Goal: Book appointment/travel/reservation

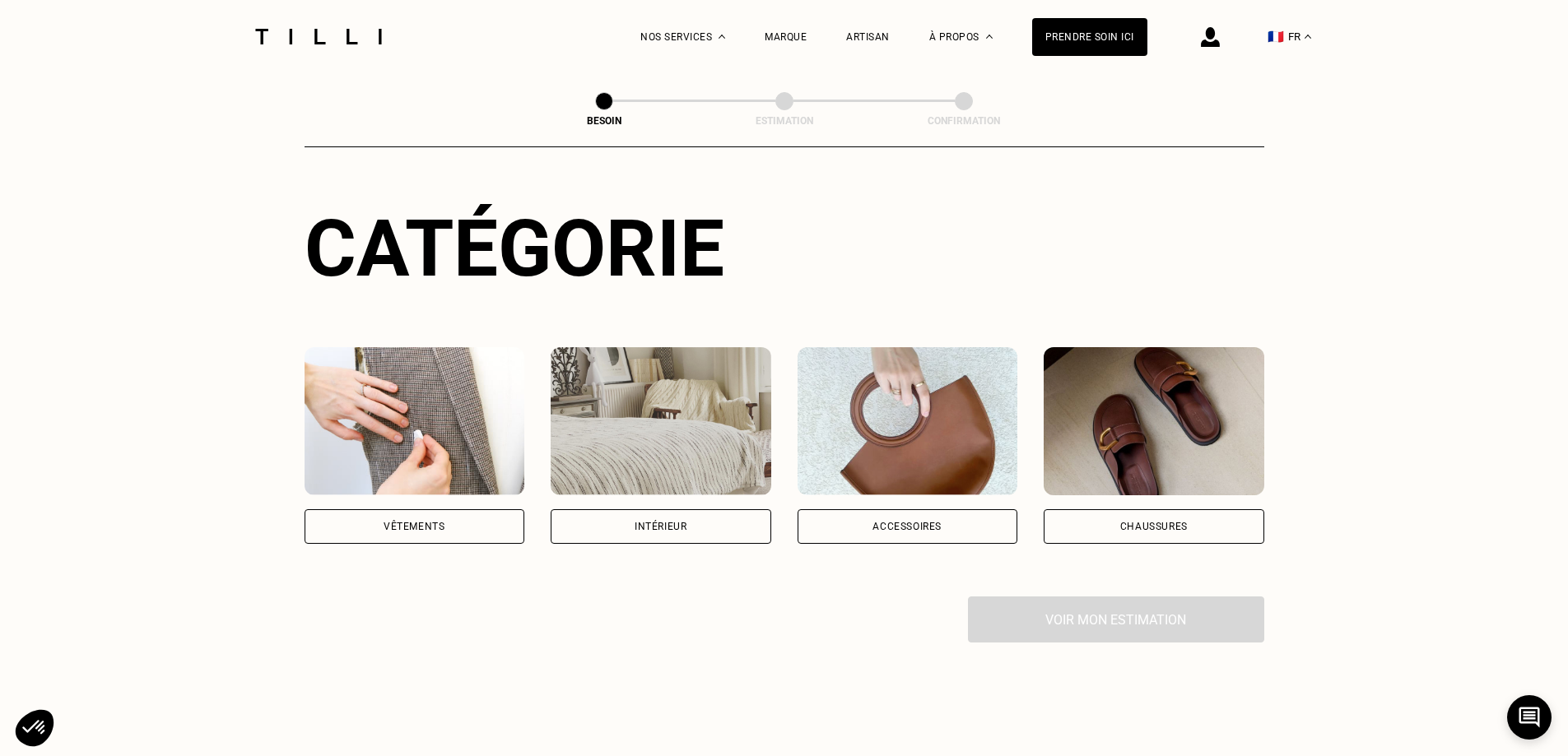
scroll to position [165, 0]
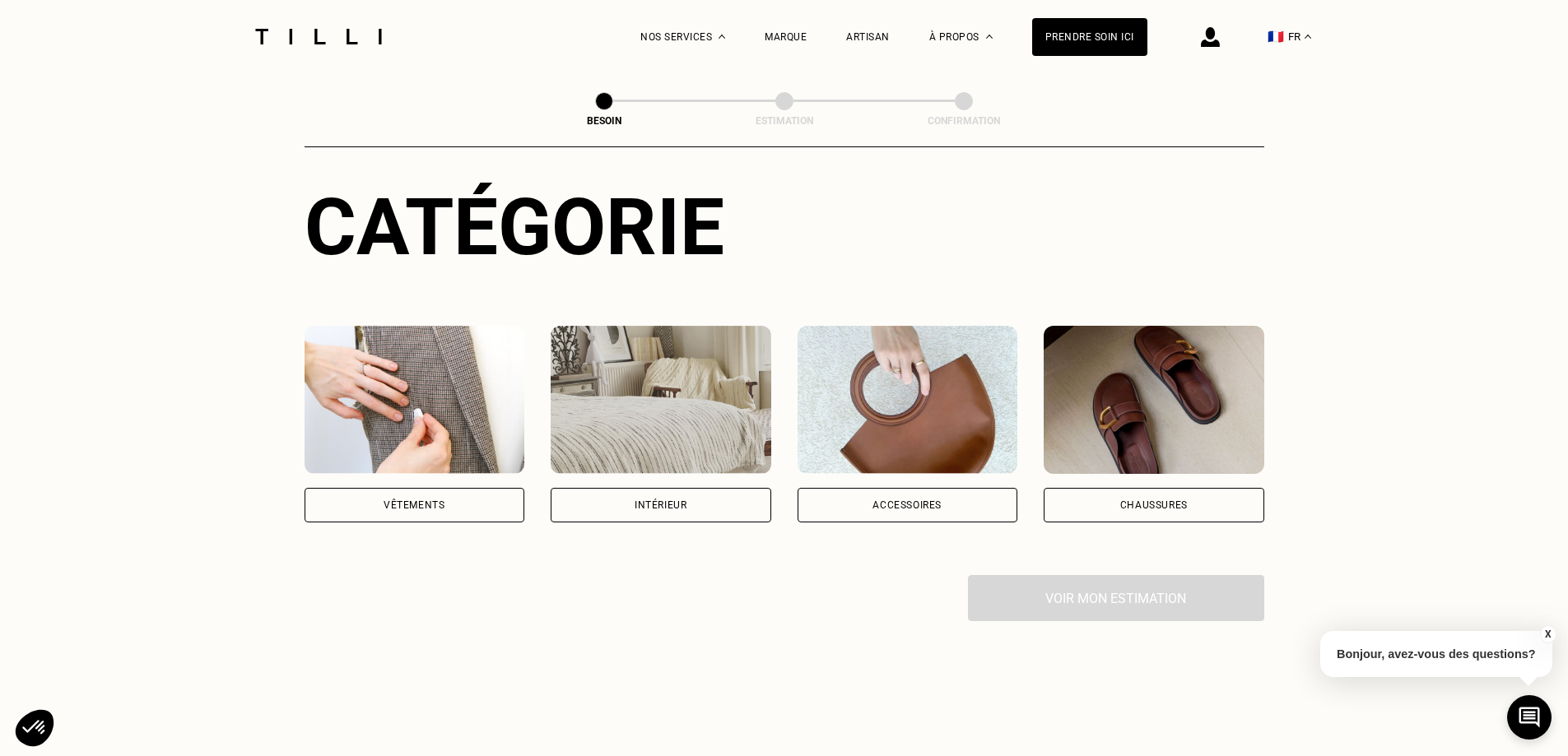
click at [706, 488] on div "Intérieur" at bounding box center [660, 505] width 220 height 35
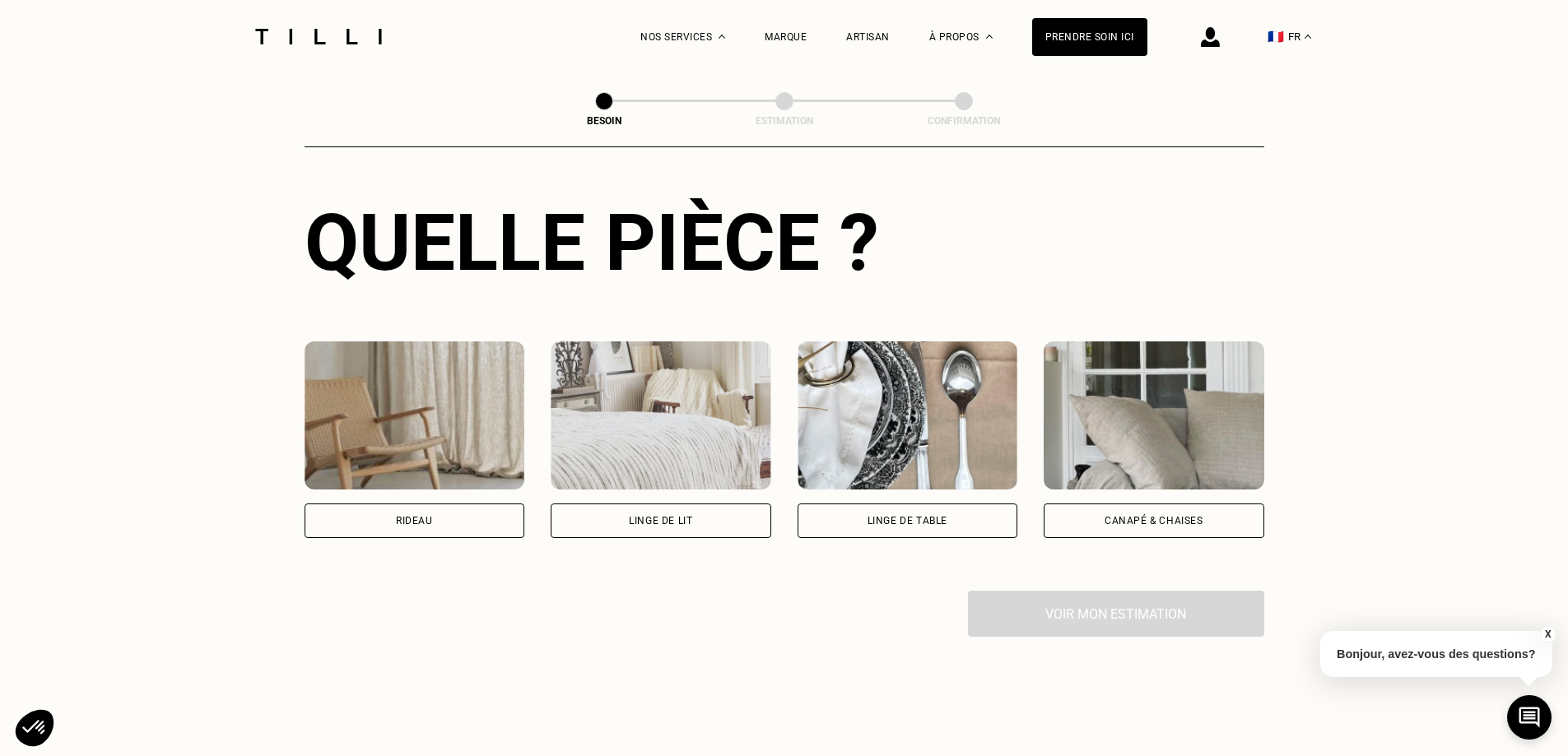
scroll to position [620, 0]
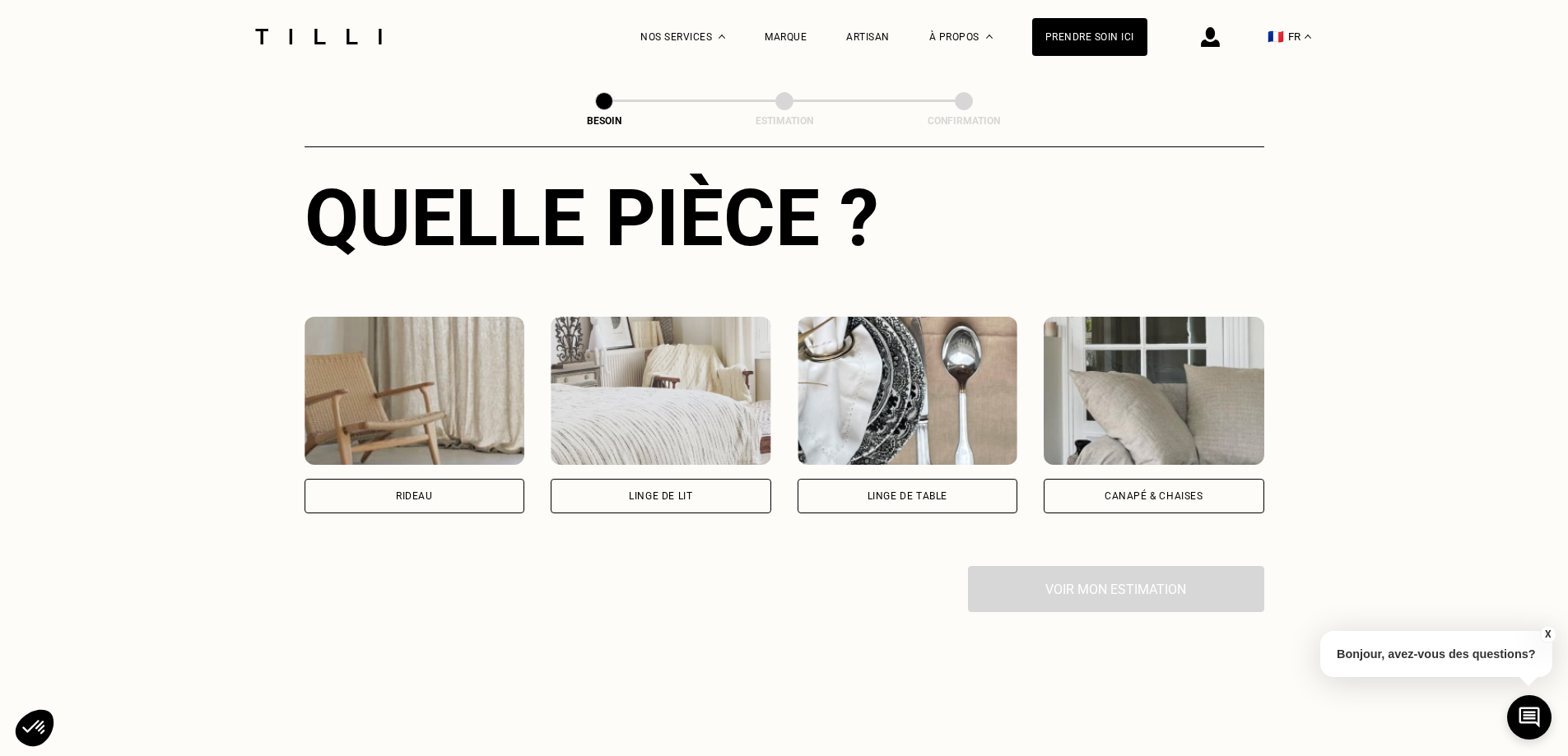
click at [400, 491] on div "Rideau" at bounding box center [415, 496] width 37 height 10
select select "FR"
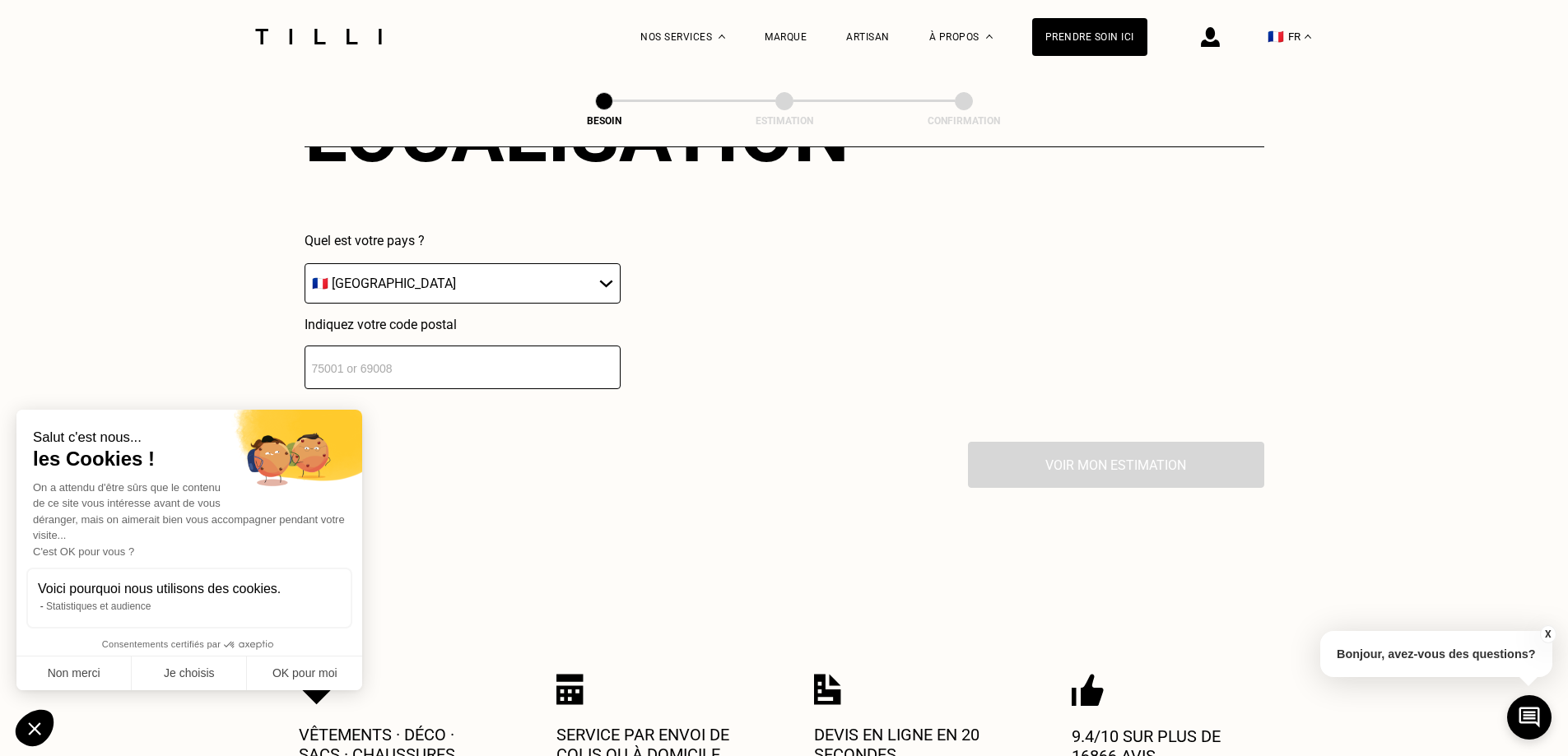
scroll to position [1234, 0]
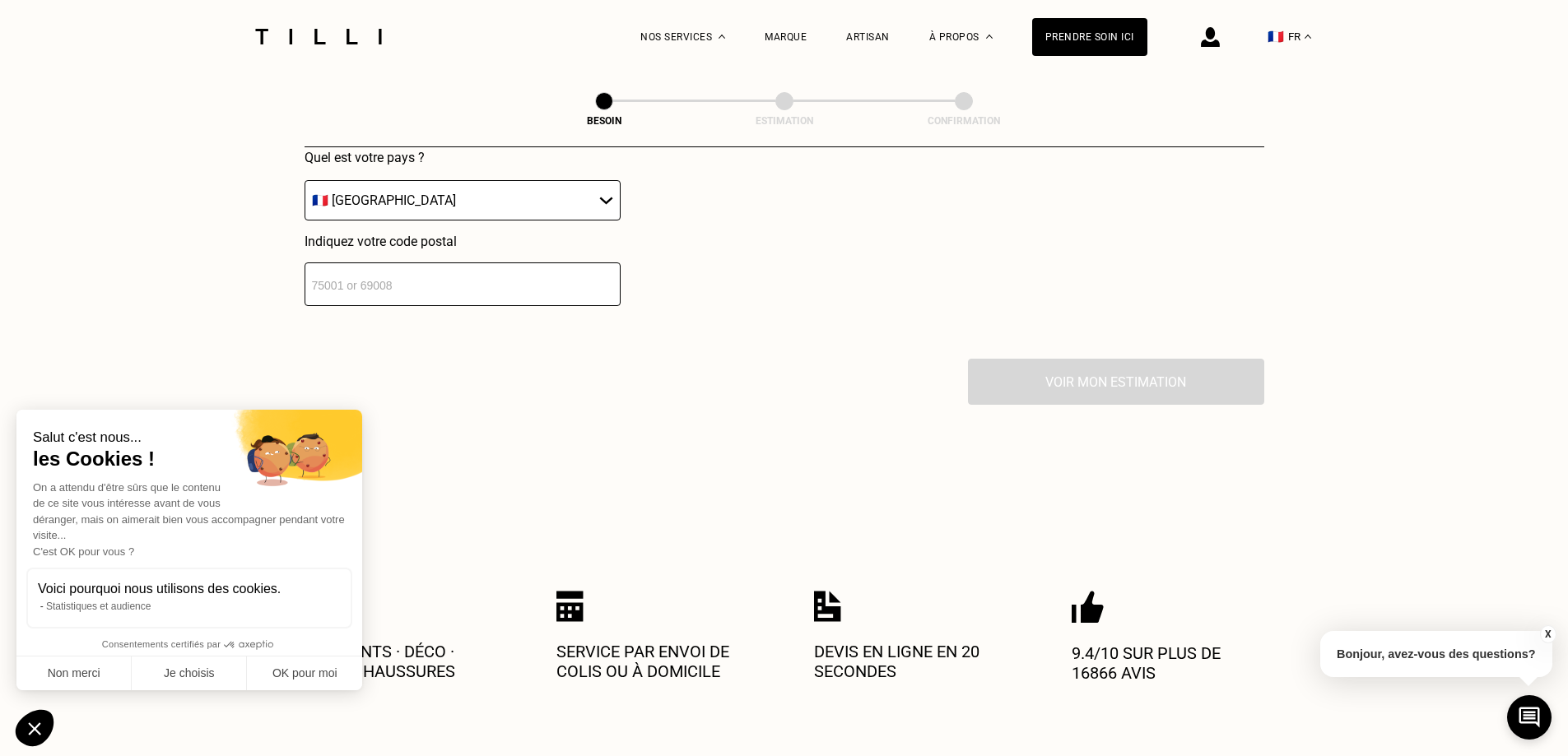
click at [433, 278] on input "number" at bounding box center [462, 284] width 316 height 44
type input "15000"
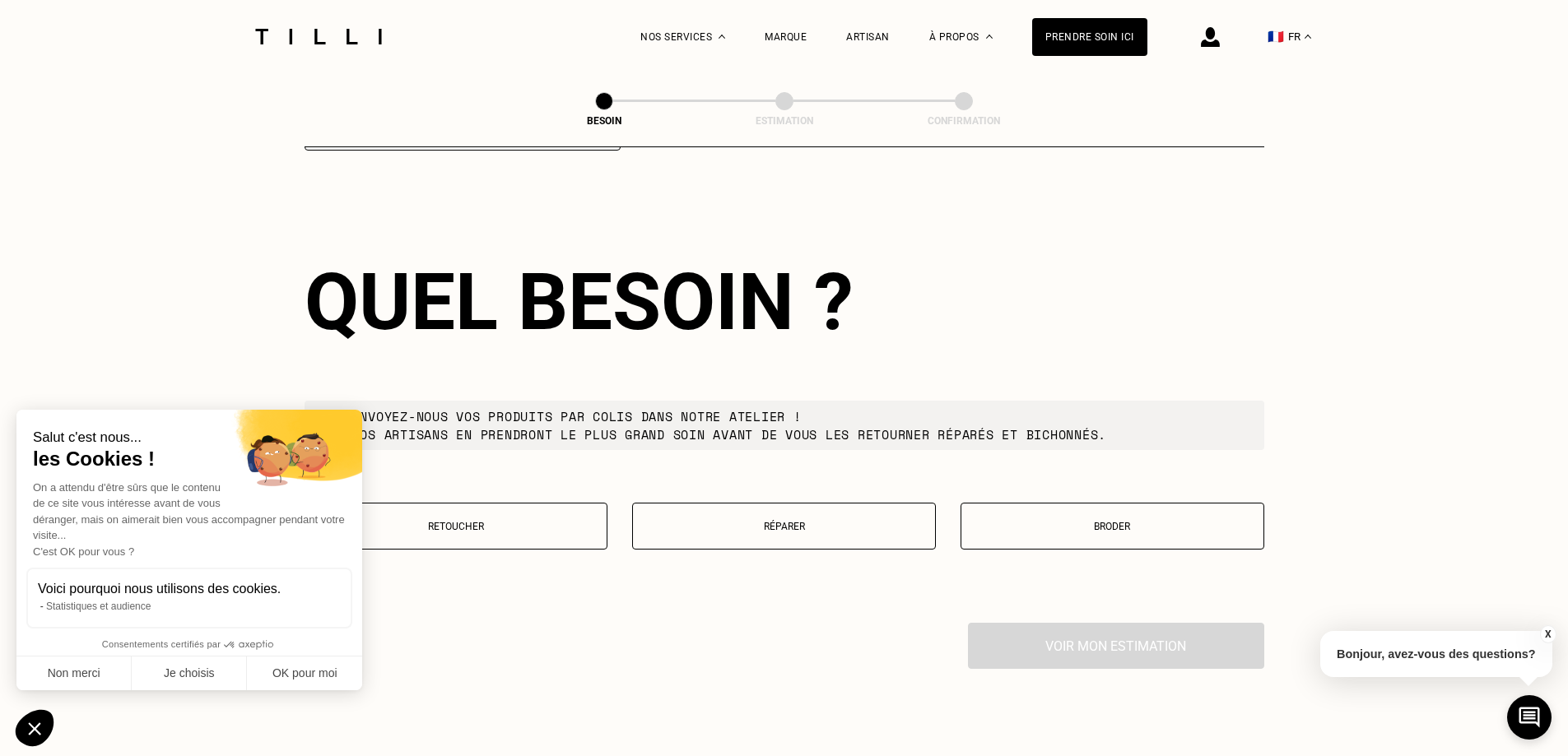
scroll to position [1396, 0]
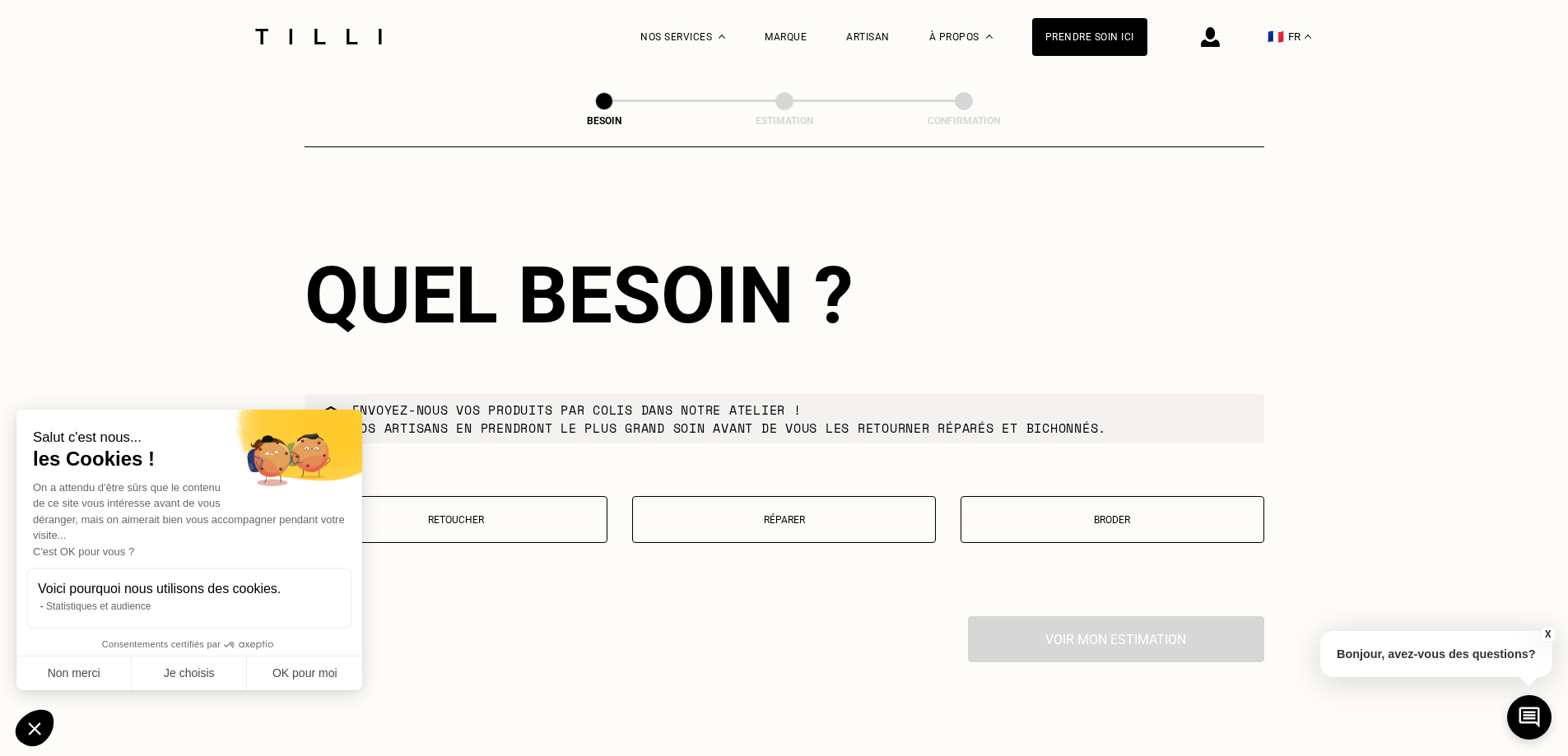
click at [521, 514] on p "Retoucher" at bounding box center [457, 520] width 285 height 12
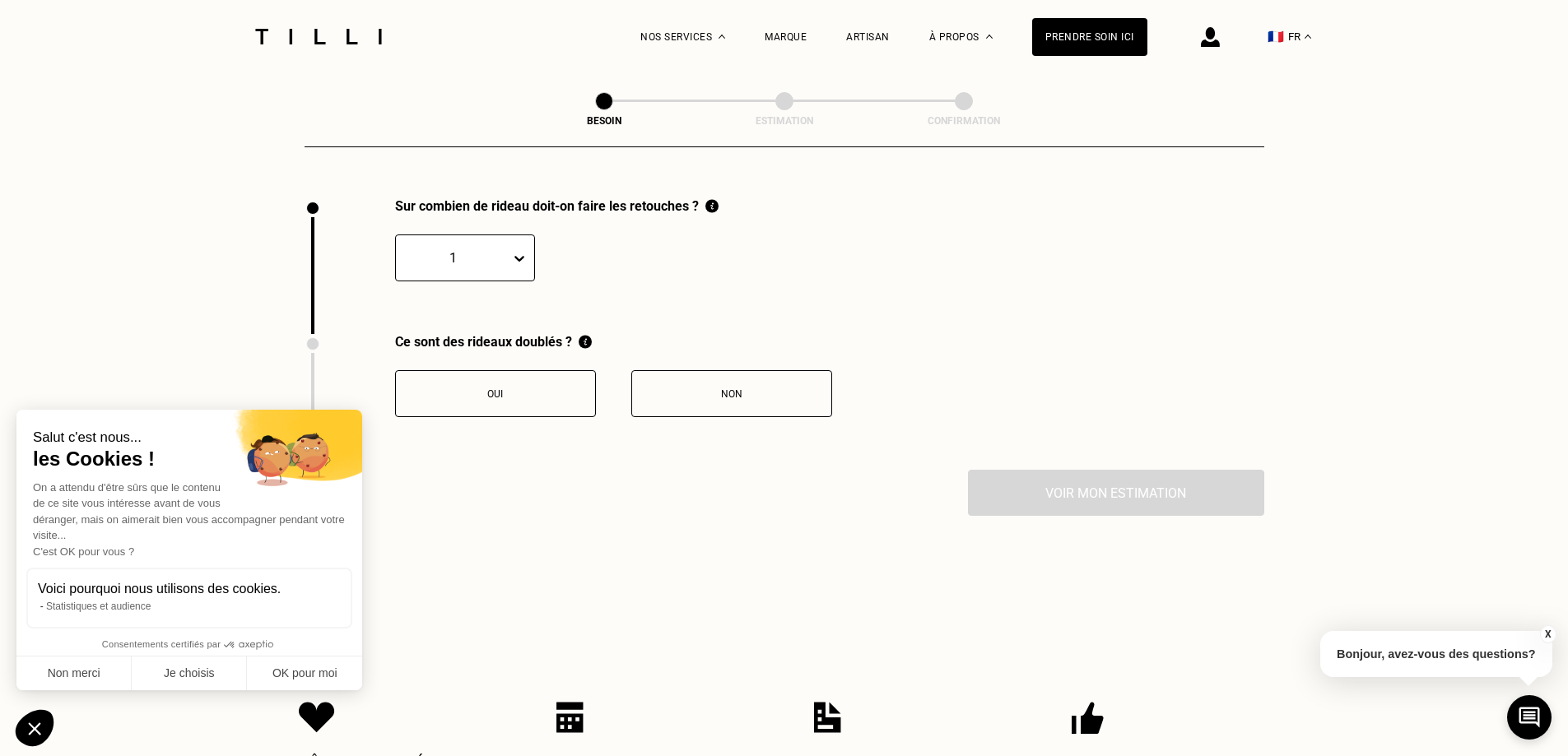
scroll to position [1818, 0]
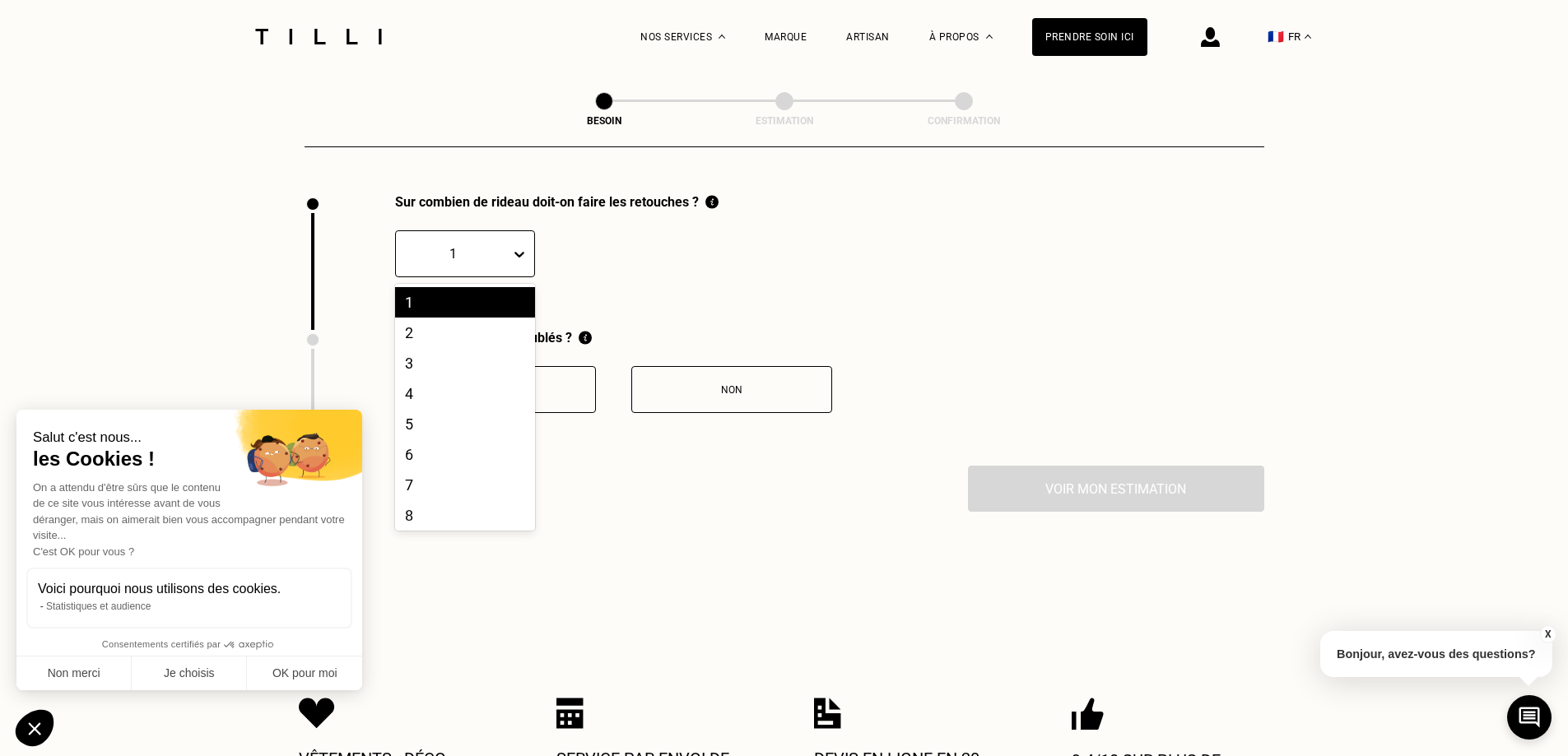
click at [516, 250] on icon at bounding box center [519, 254] width 16 height 16
click at [417, 451] on div "6" at bounding box center [465, 455] width 140 height 30
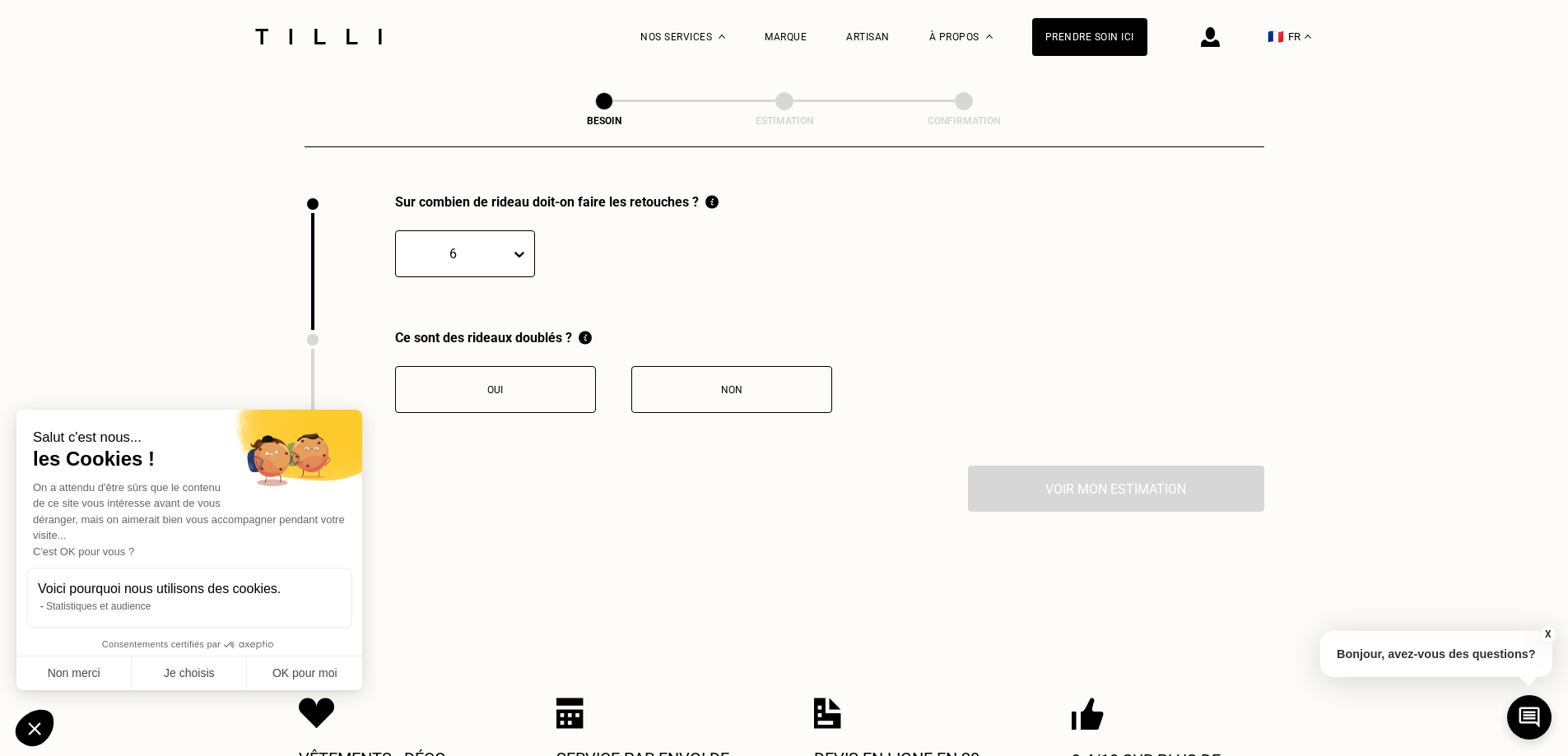
click at [723, 384] on div "Non" at bounding box center [731, 390] width 183 height 12
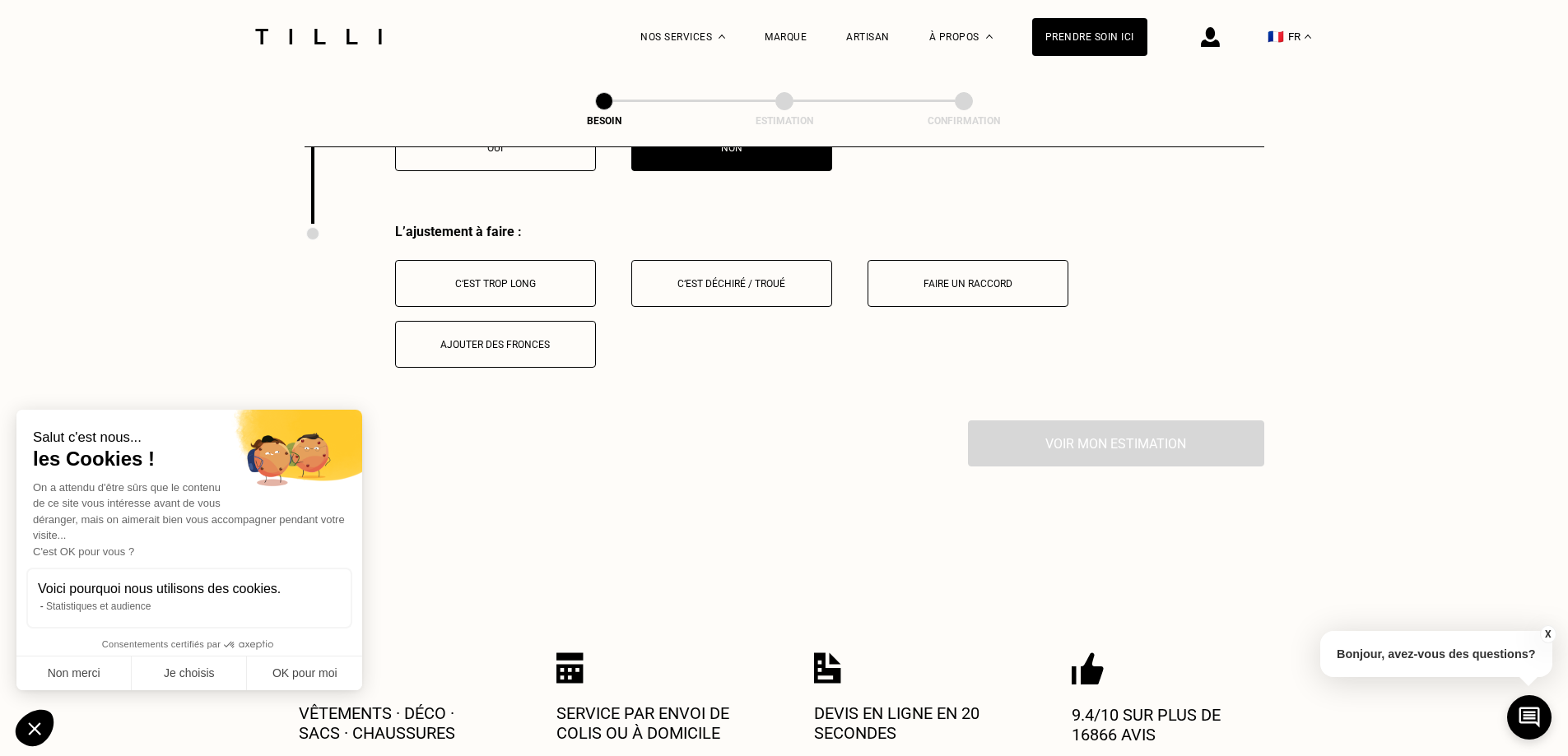
scroll to position [2090, 0]
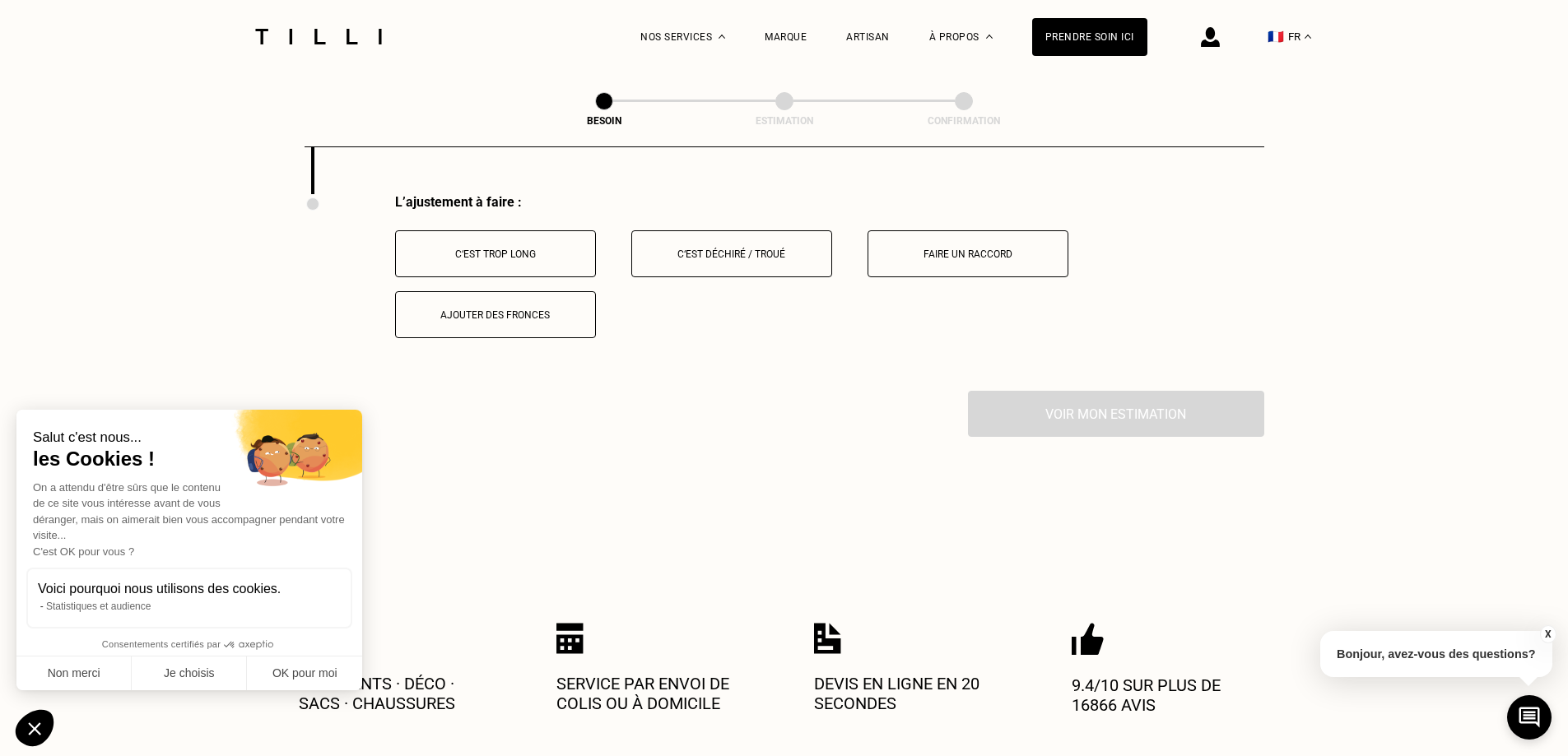
click at [536, 249] on div "C‘est trop long" at bounding box center [495, 254] width 183 height 12
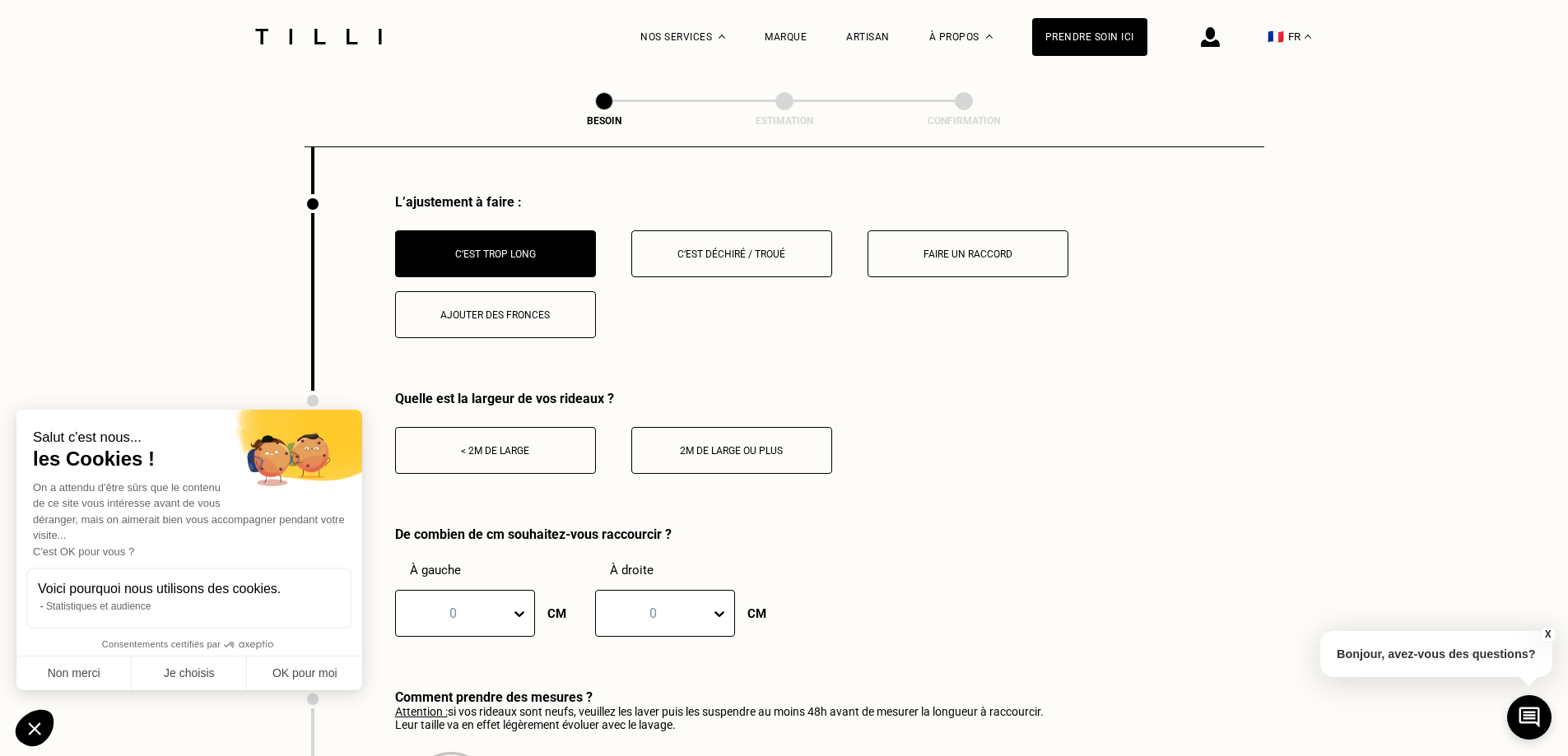
click at [523, 445] on div "< 2m de large" at bounding box center [495, 450] width 183 height 12
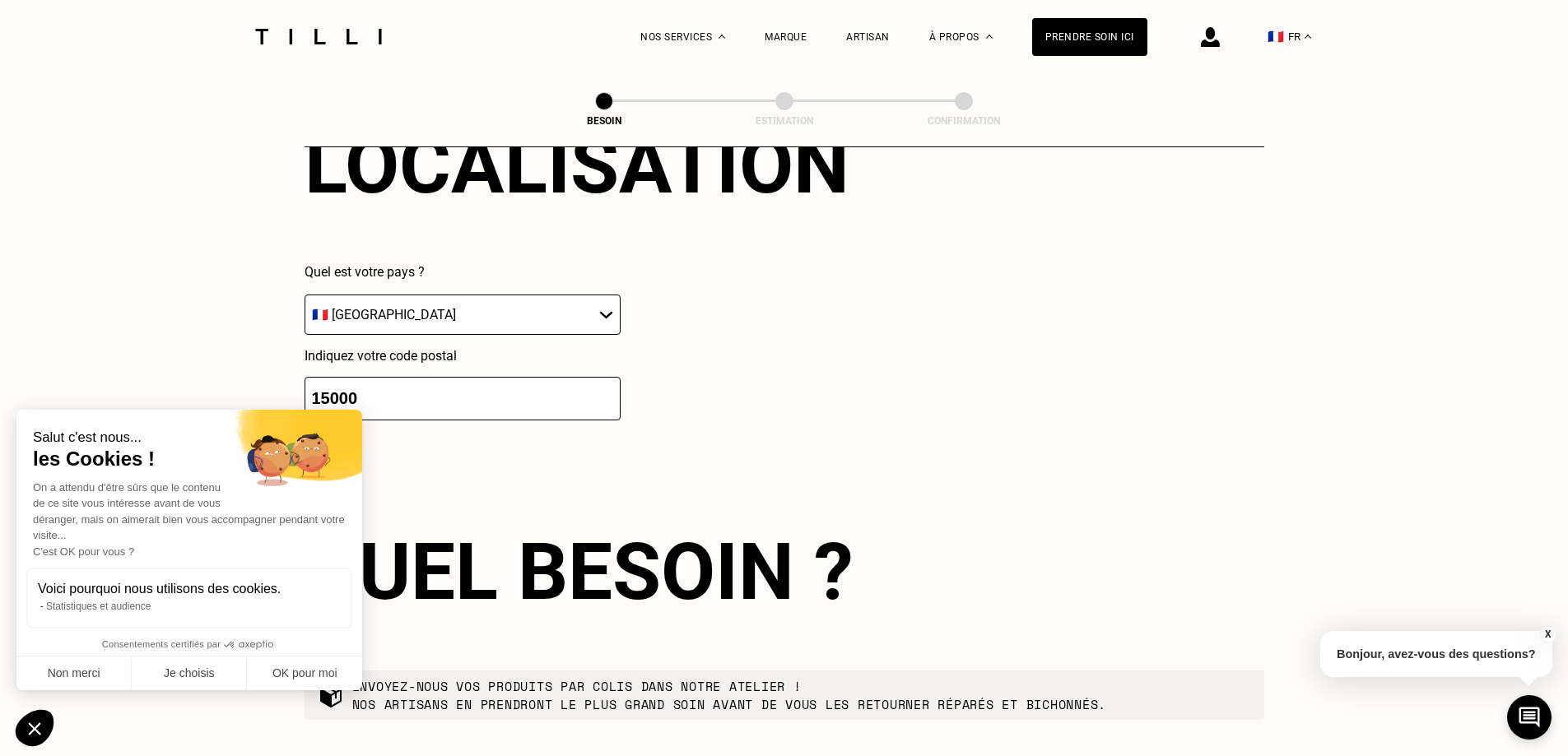
scroll to position [856, 0]
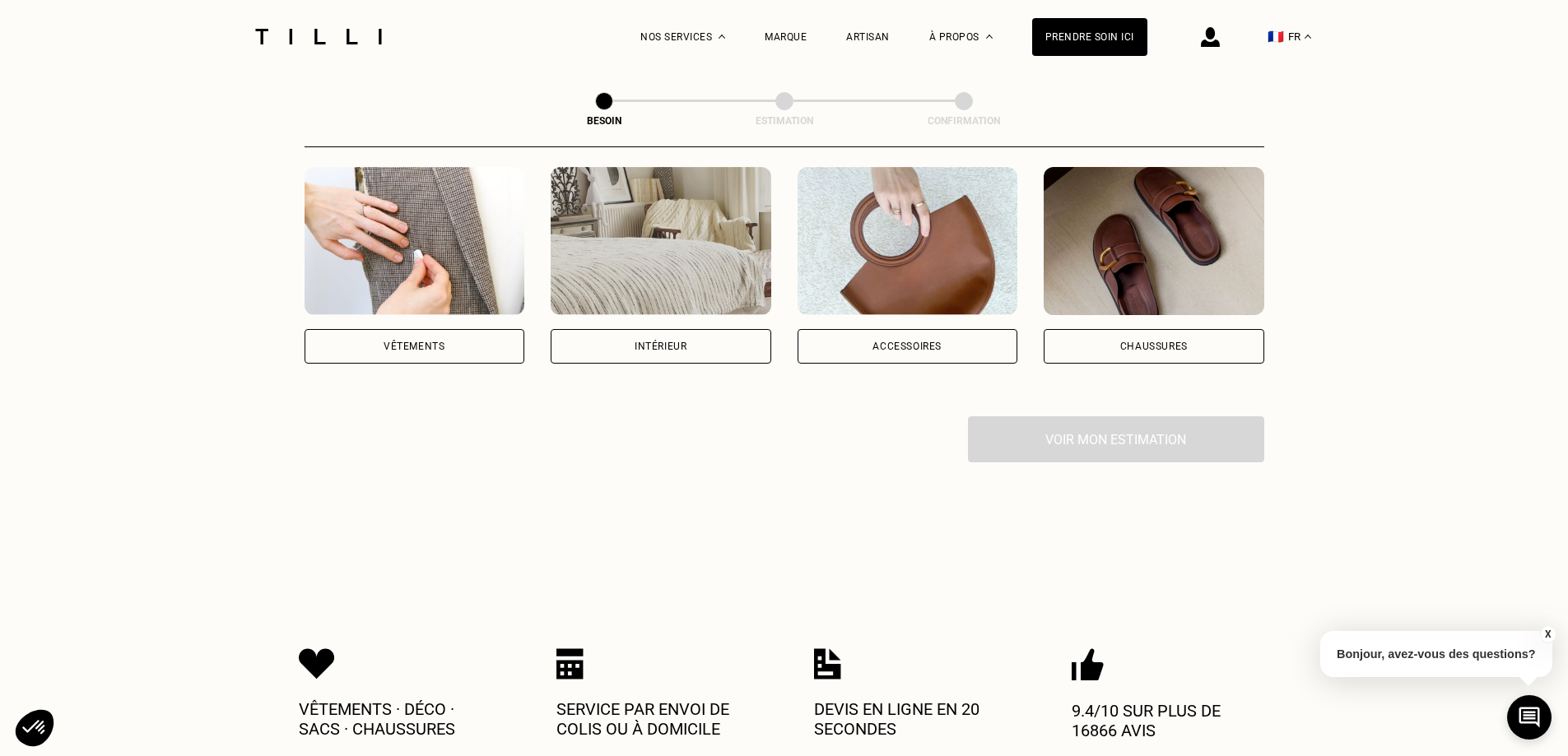
scroll to position [247, 0]
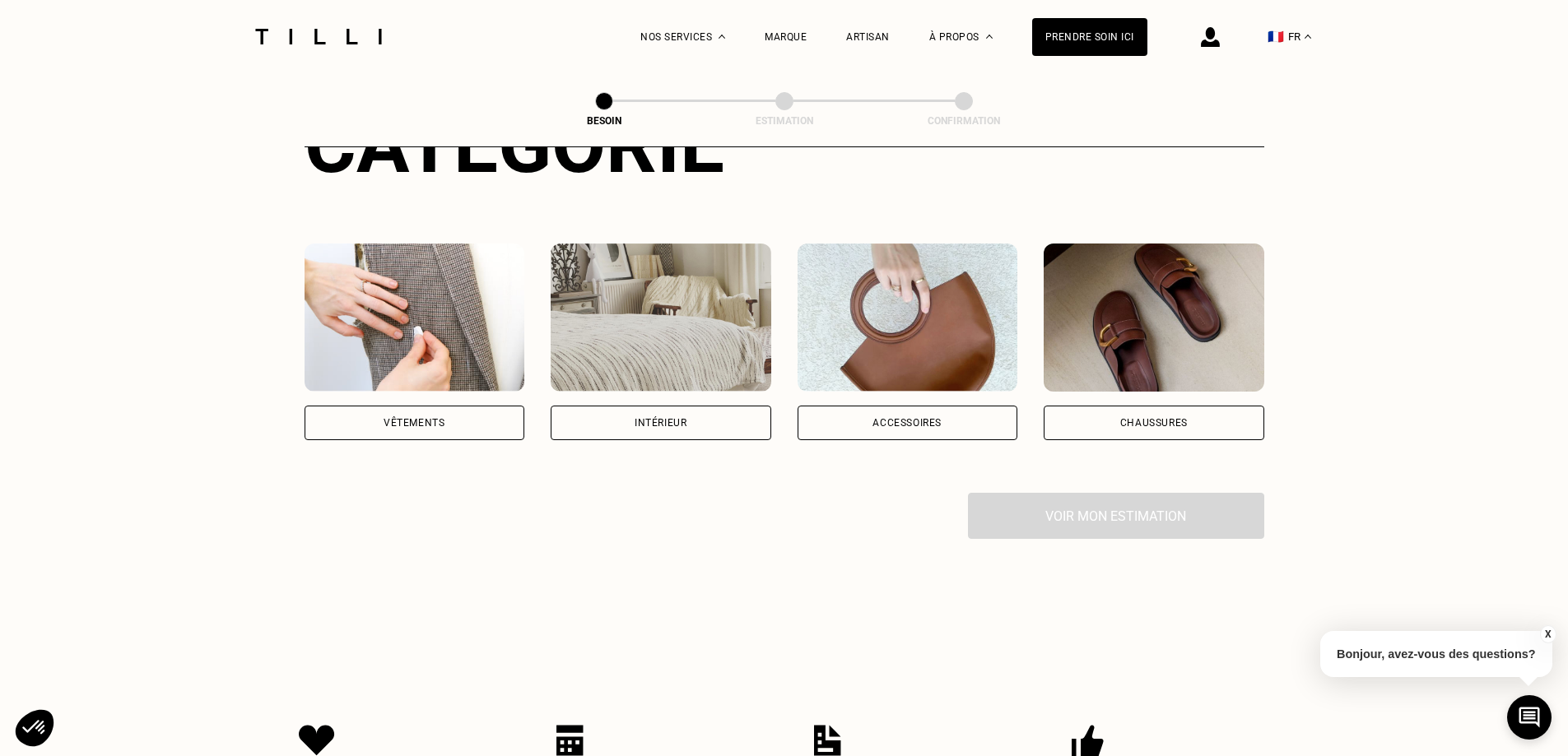
click at [593, 412] on div "Intérieur" at bounding box center [660, 423] width 220 height 35
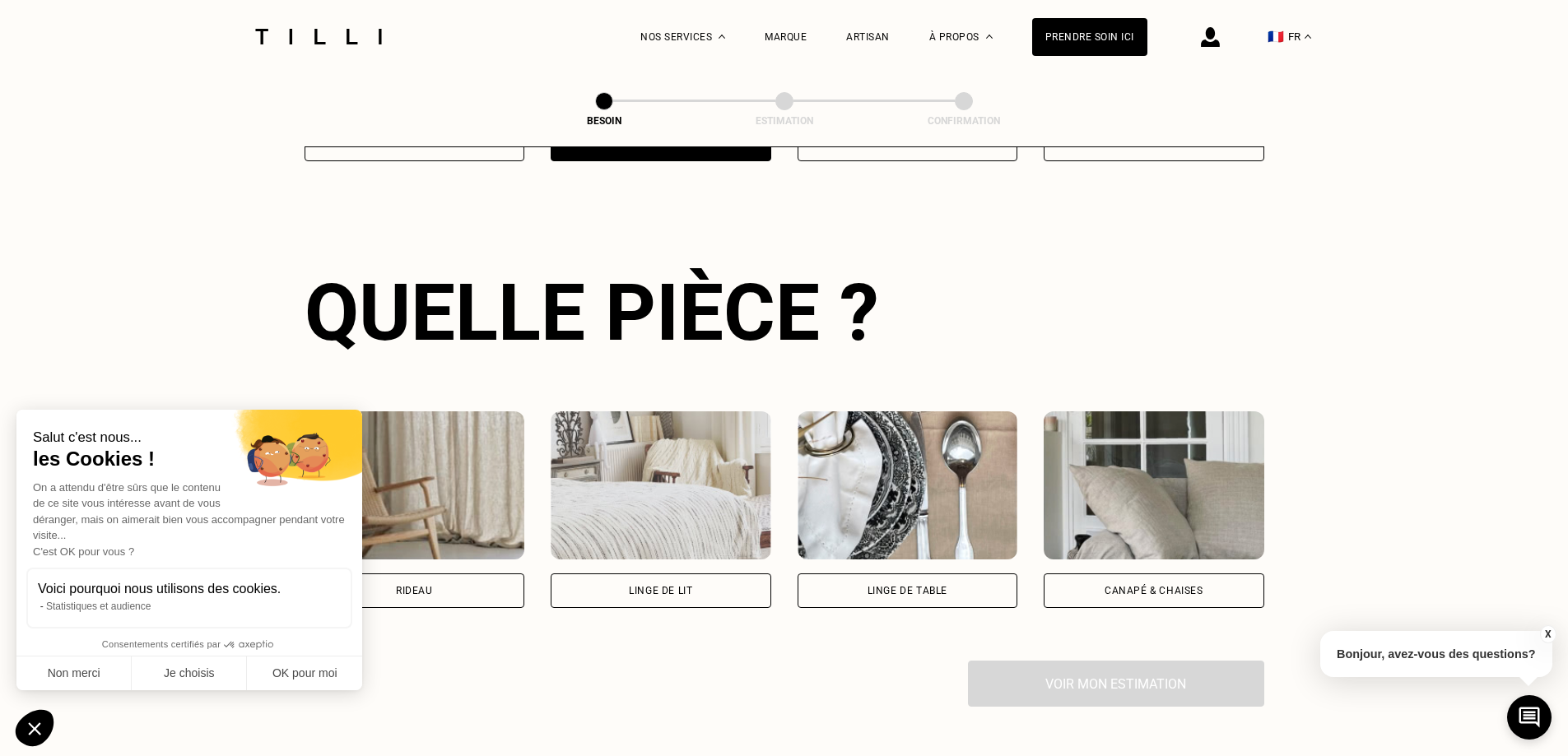
scroll to position [936, 0]
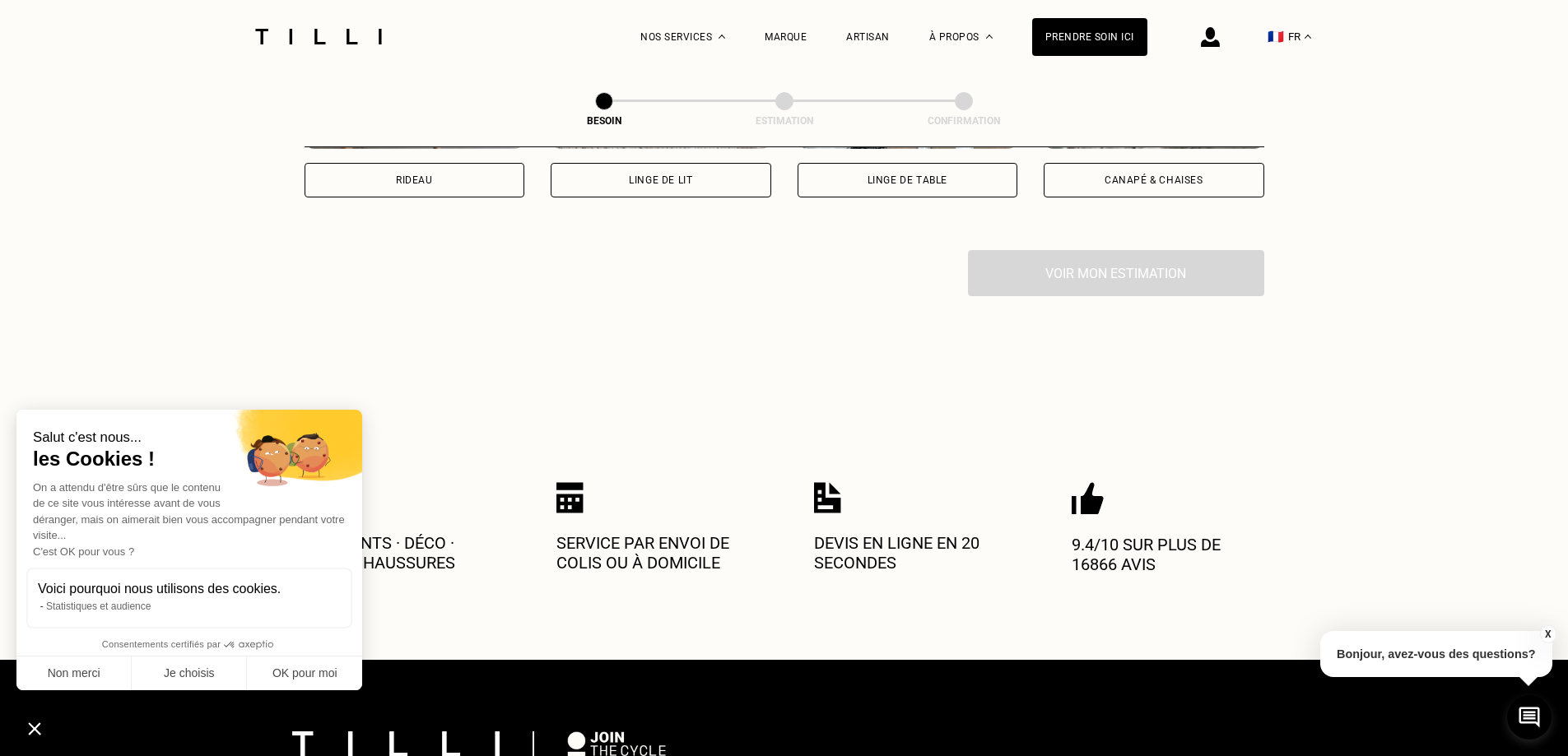
click at [433, 184] on div "Rideau Linge de lit Linge de table Canapé & chaises" at bounding box center [784, 99] width 960 height 302
click at [433, 170] on div "Rideau" at bounding box center [414, 180] width 220 height 35
select select "FR"
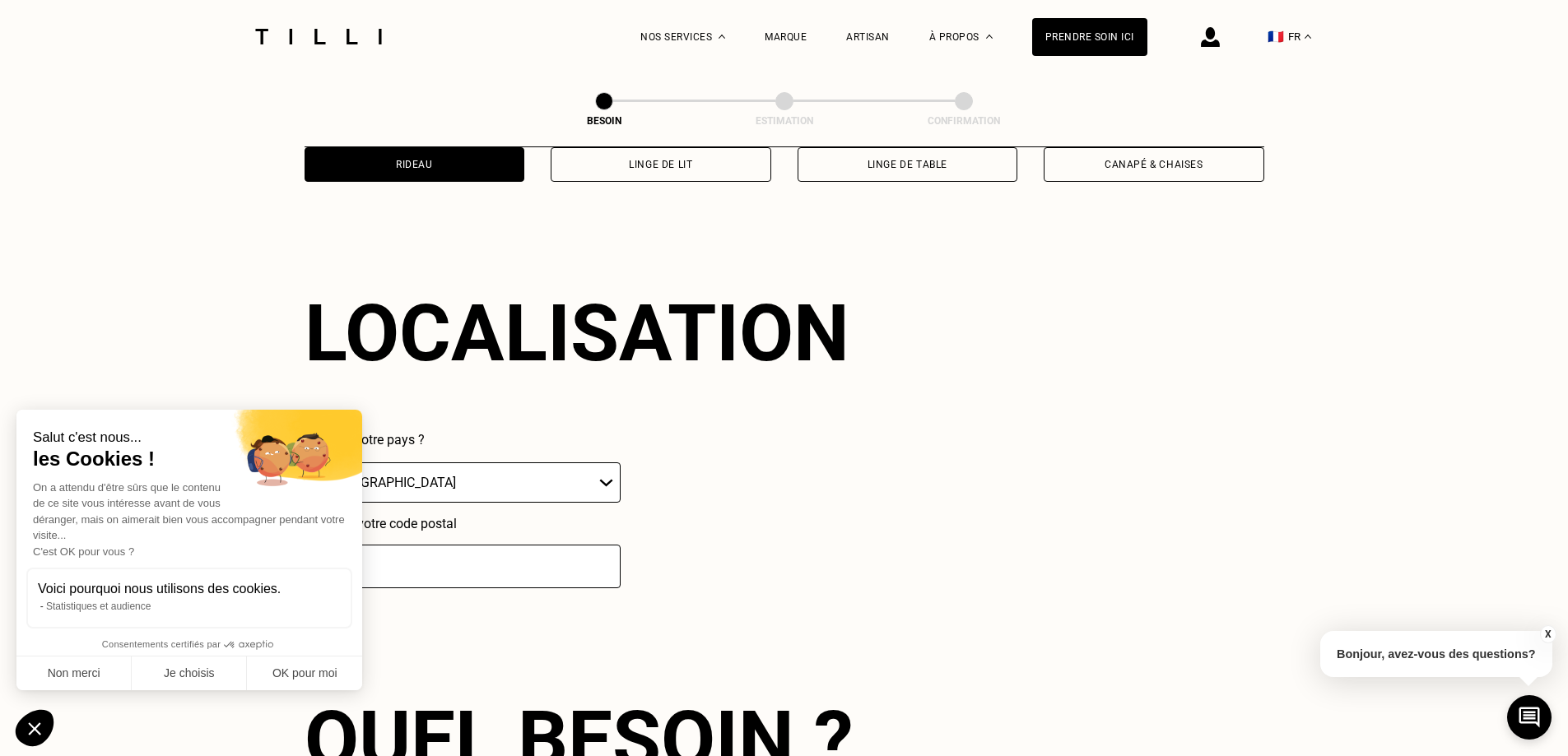
scroll to position [987, 0]
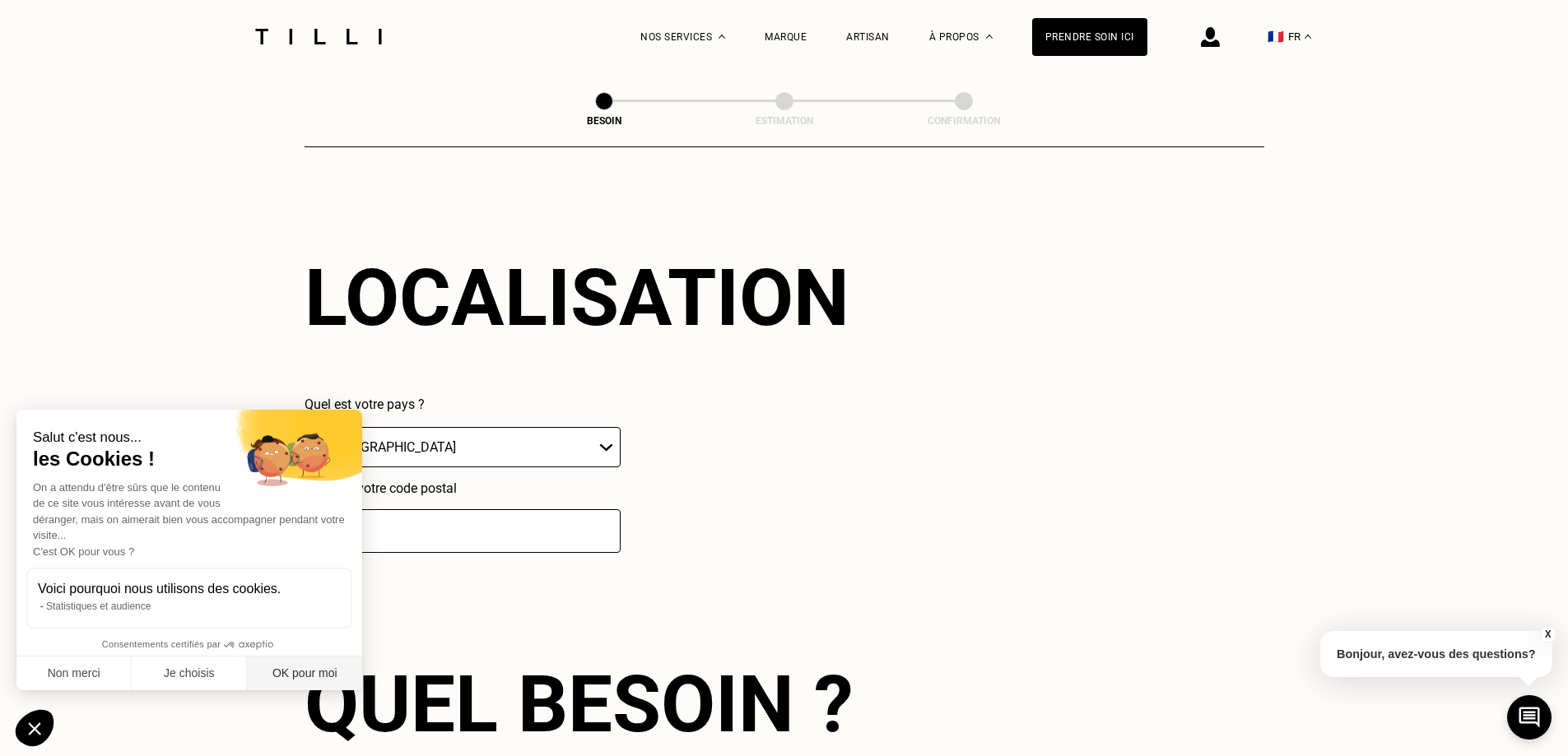
click at [276, 663] on button "OK pour moi" at bounding box center [304, 673] width 115 height 35
checkbox input "true"
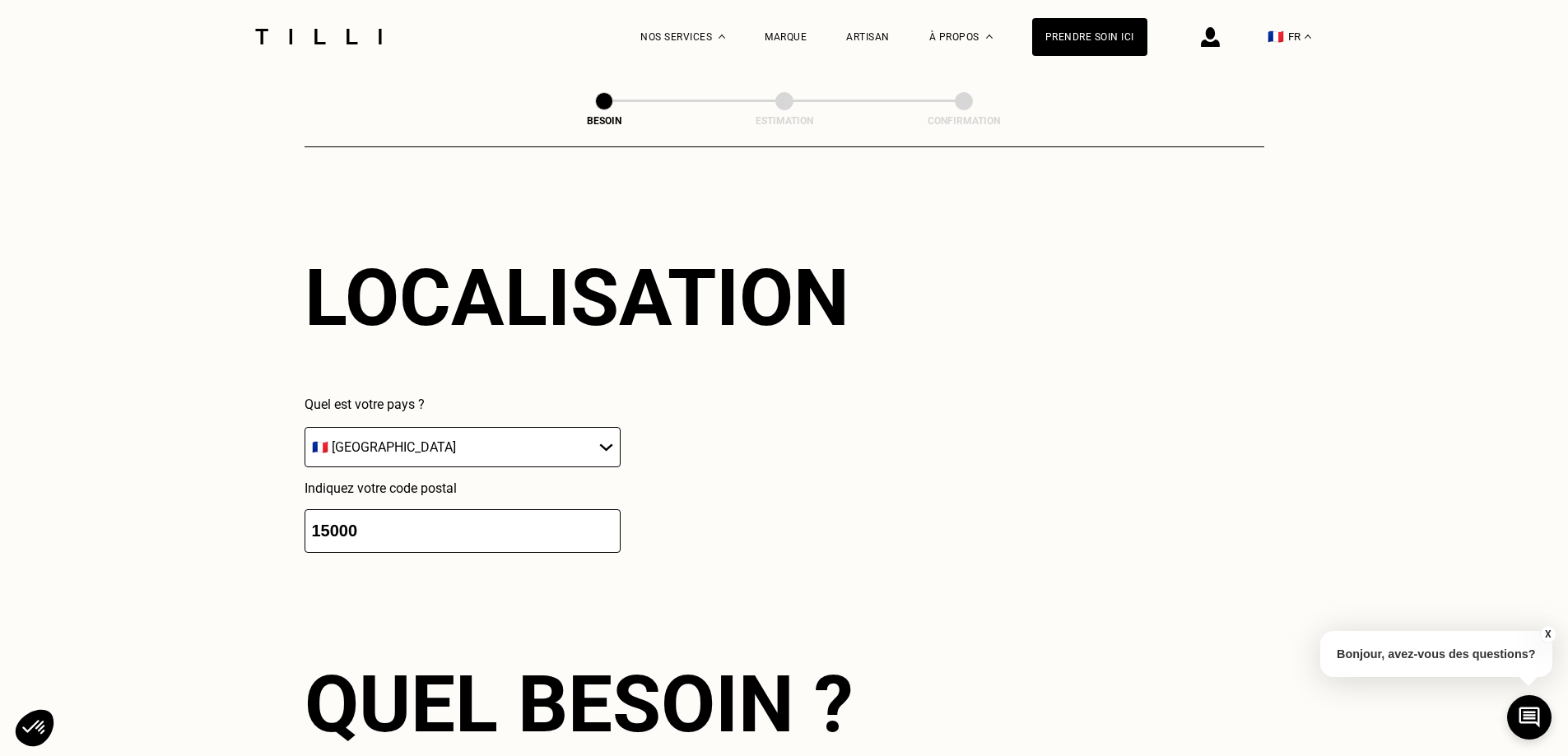
scroll to position [1316, 0]
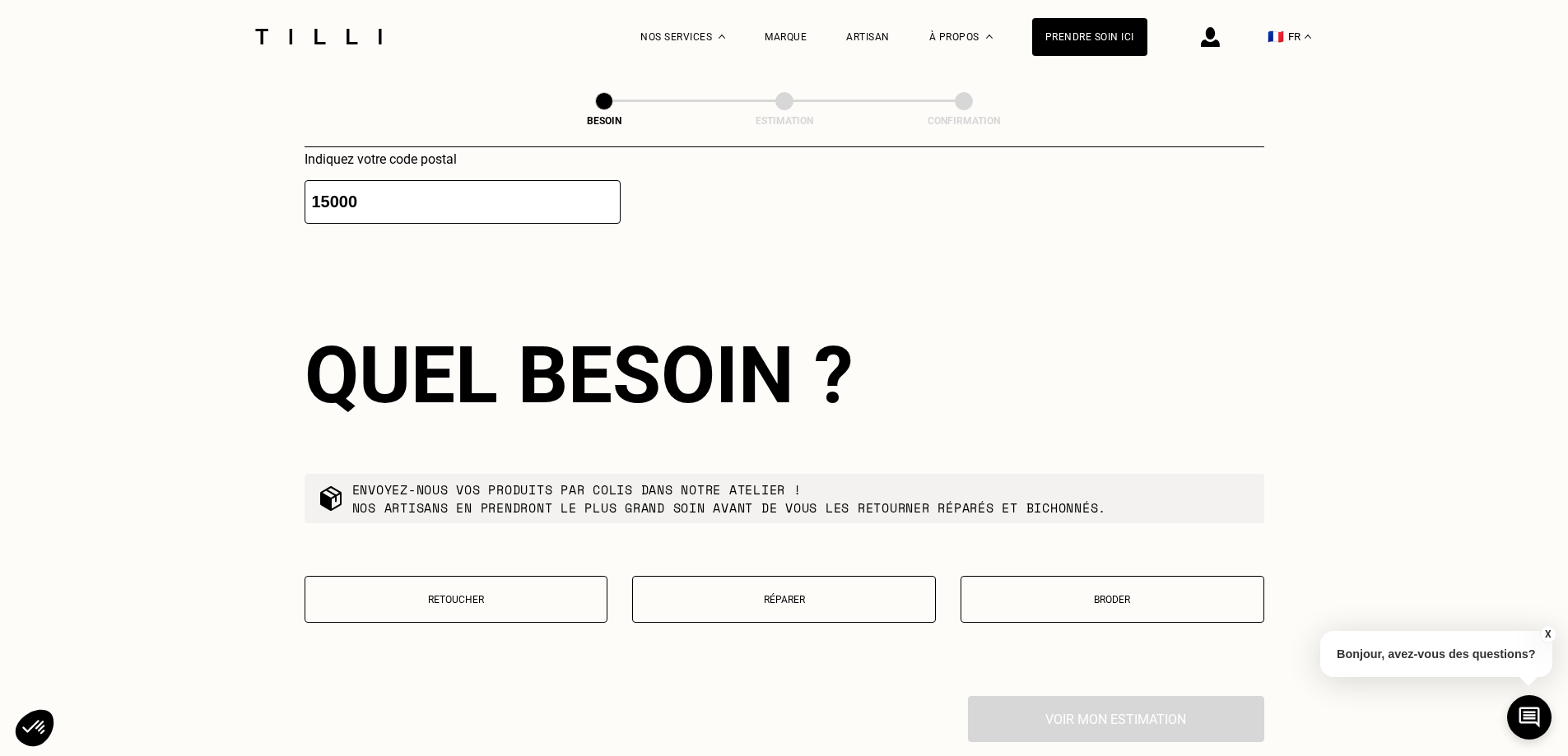
click at [508, 594] on p "Retoucher" at bounding box center [457, 599] width 285 height 12
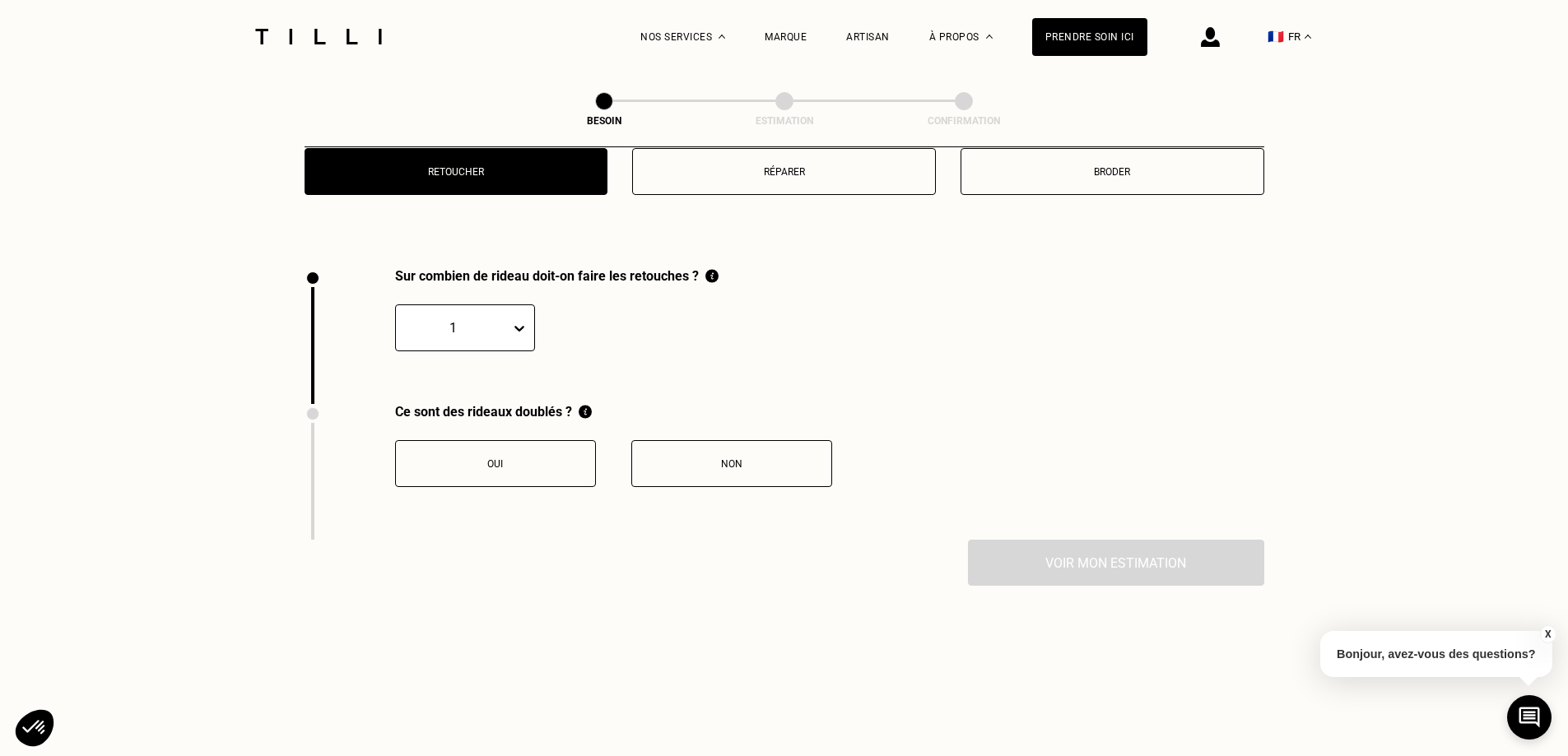
scroll to position [1818, 0]
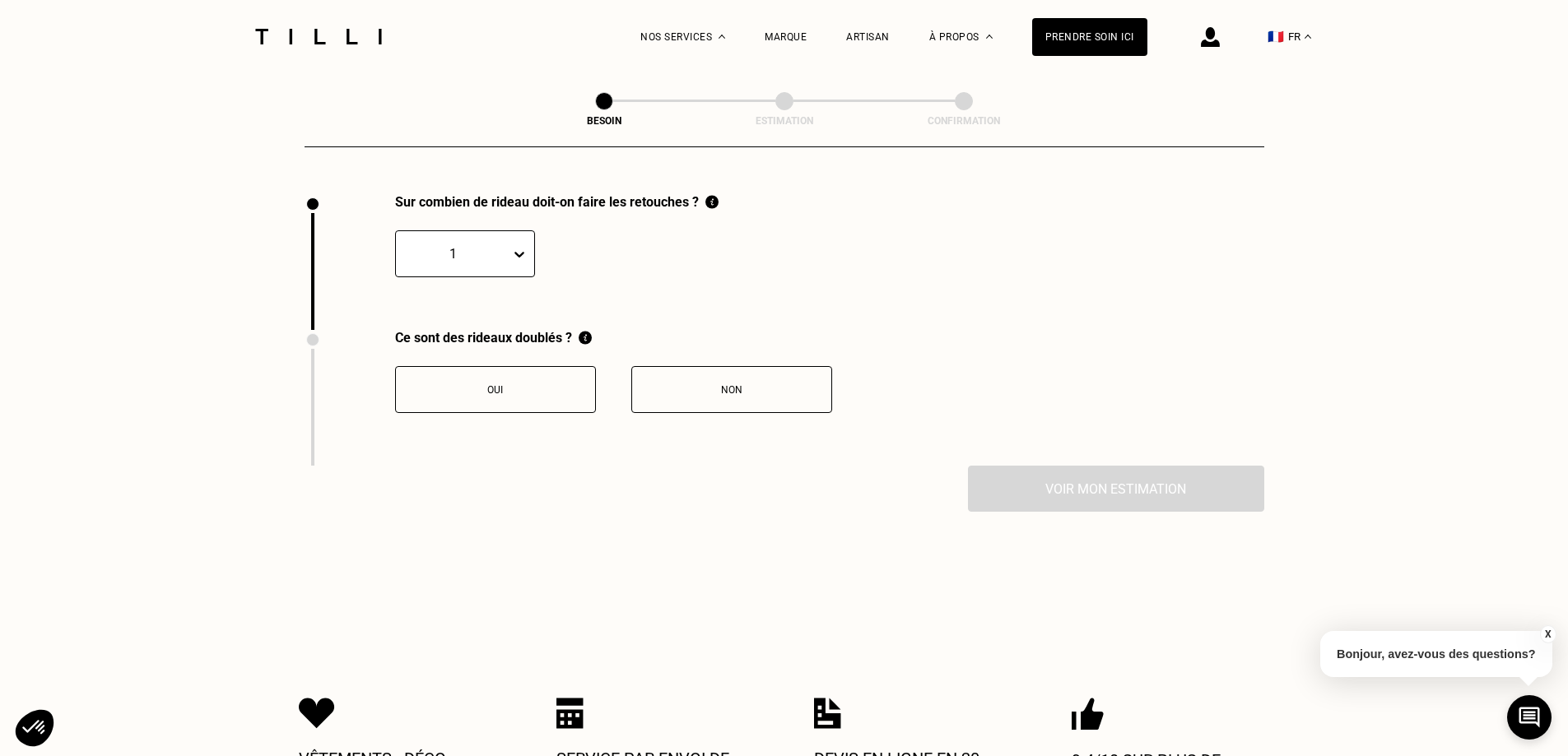
click at [745, 384] on div "Non" at bounding box center [731, 390] width 183 height 12
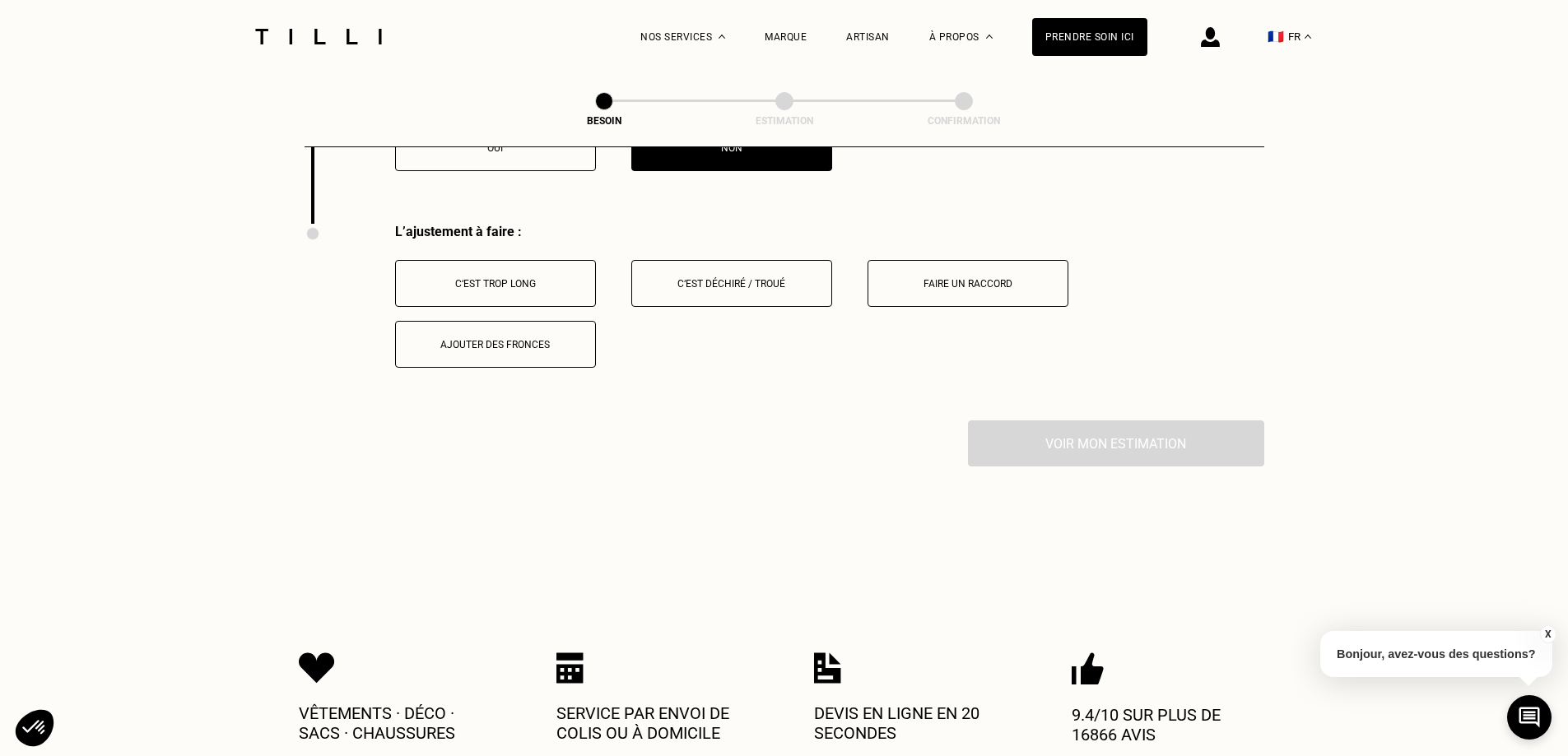
scroll to position [2090, 0]
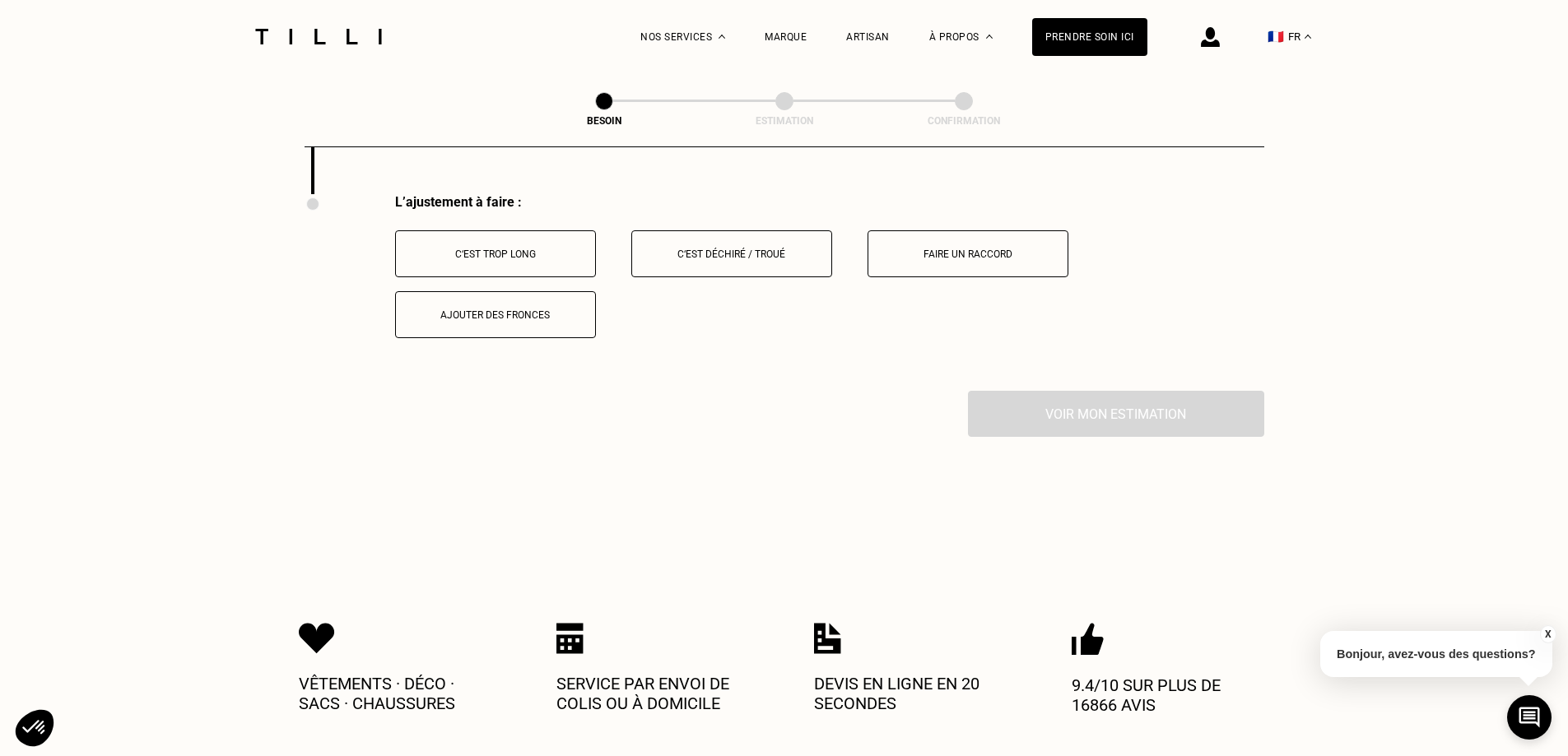
click at [542, 249] on div "C‘est trop long" at bounding box center [495, 254] width 183 height 12
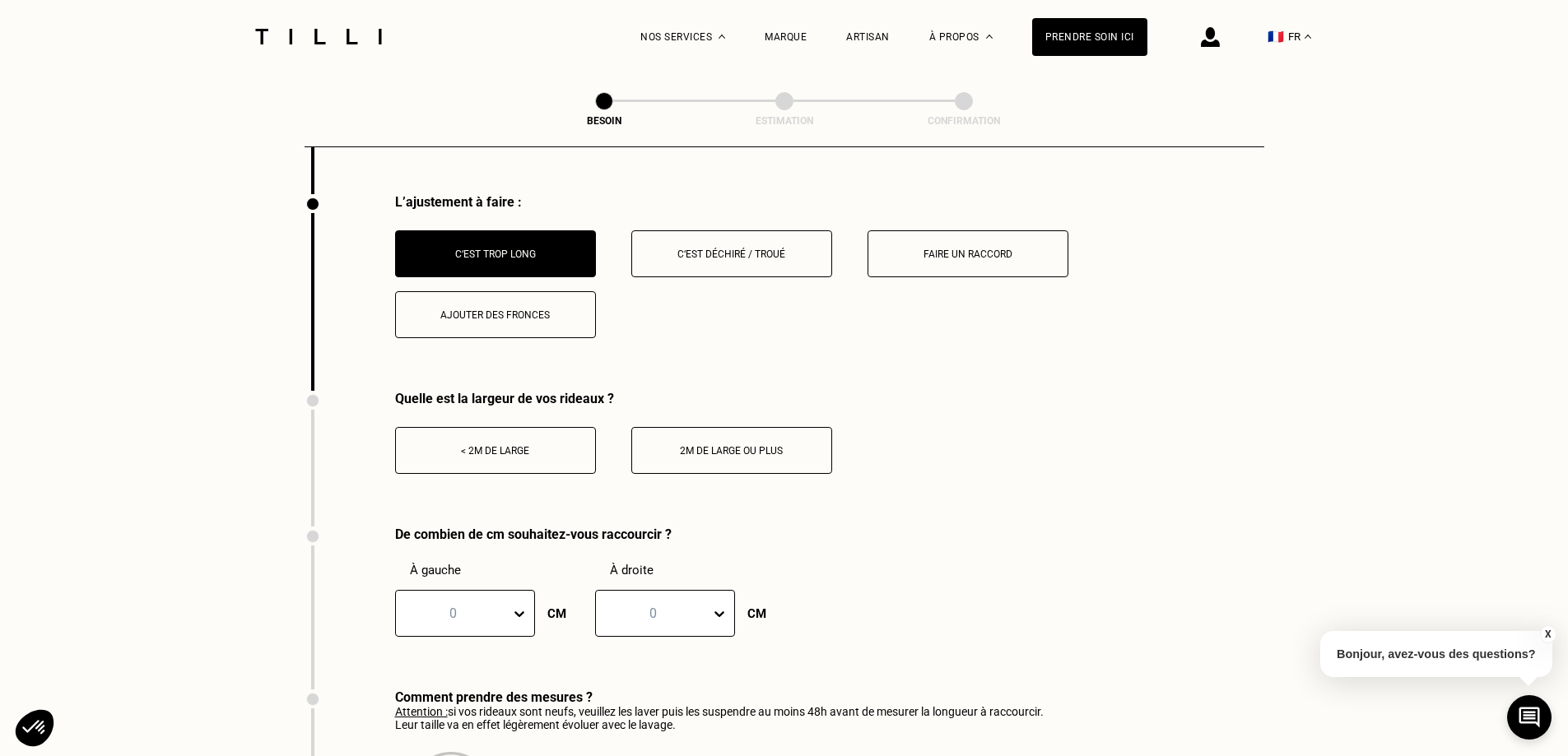
click at [496, 445] on div "< 2m de large" at bounding box center [495, 450] width 183 height 12
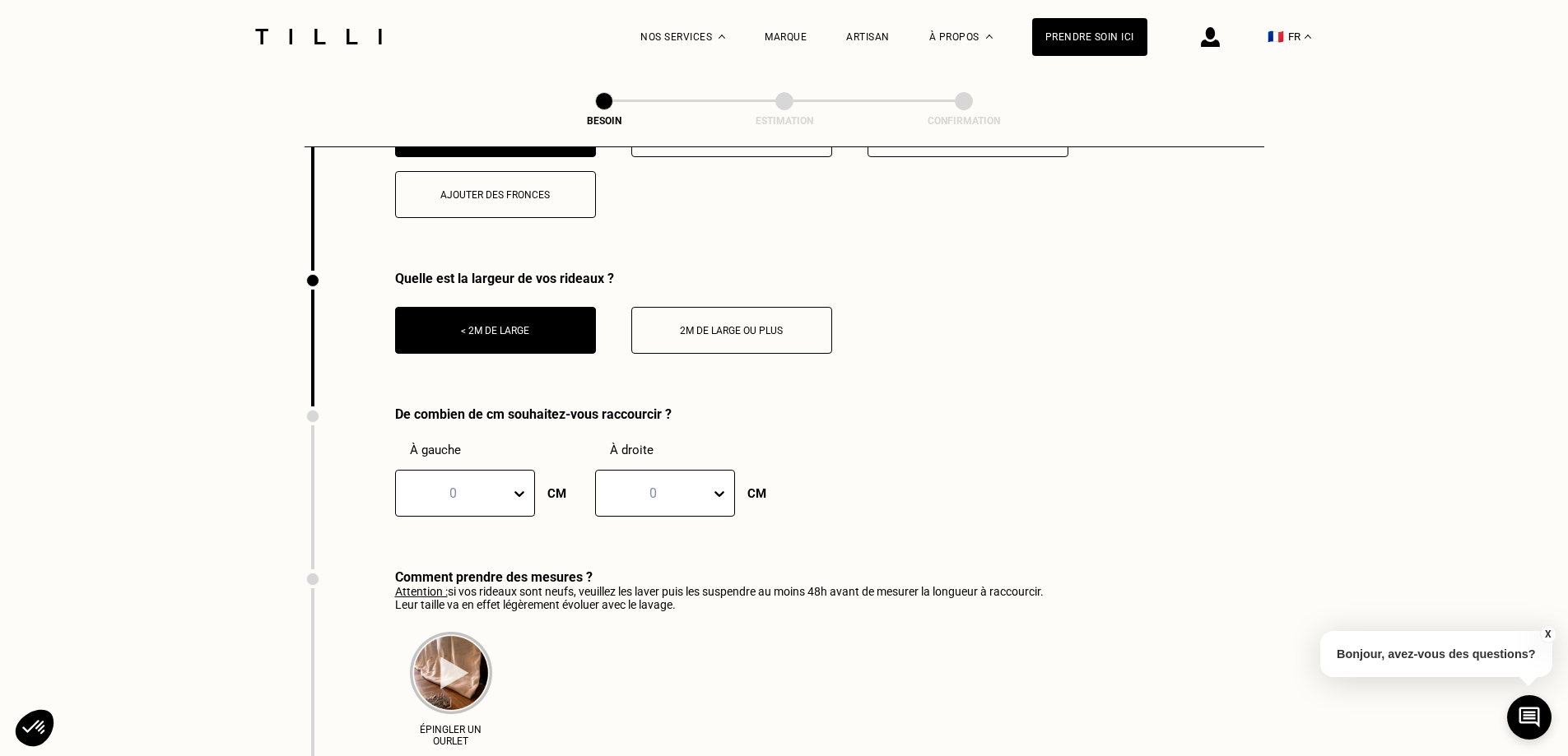
click at [492, 516] on div "0" at bounding box center [465, 493] width 140 height 47
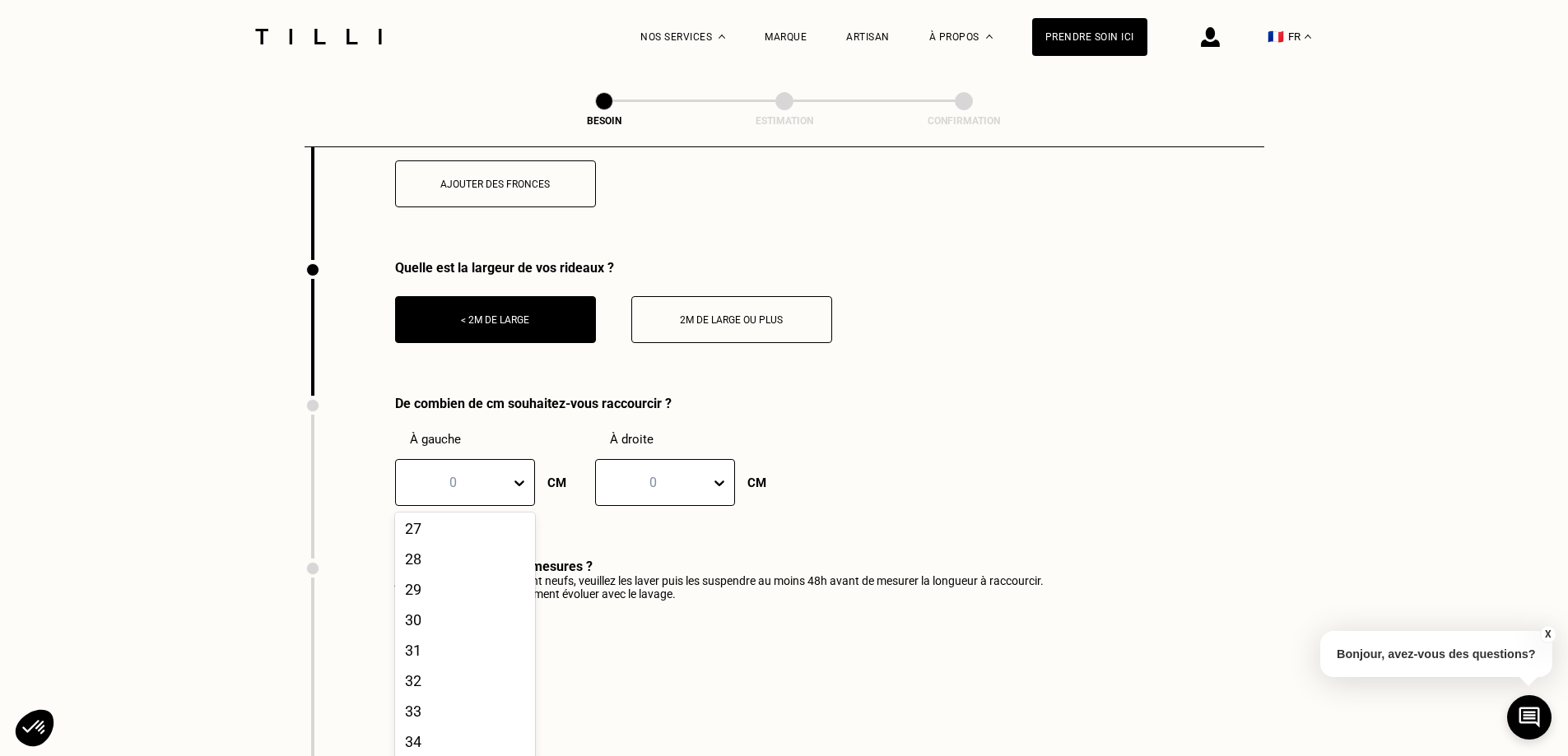
scroll to position [823, 0]
click at [948, 435] on div "De combien de cm souhaitez-vous raccourcir ? À gauche 101 results available. Us…" at bounding box center [784, 477] width 960 height 163
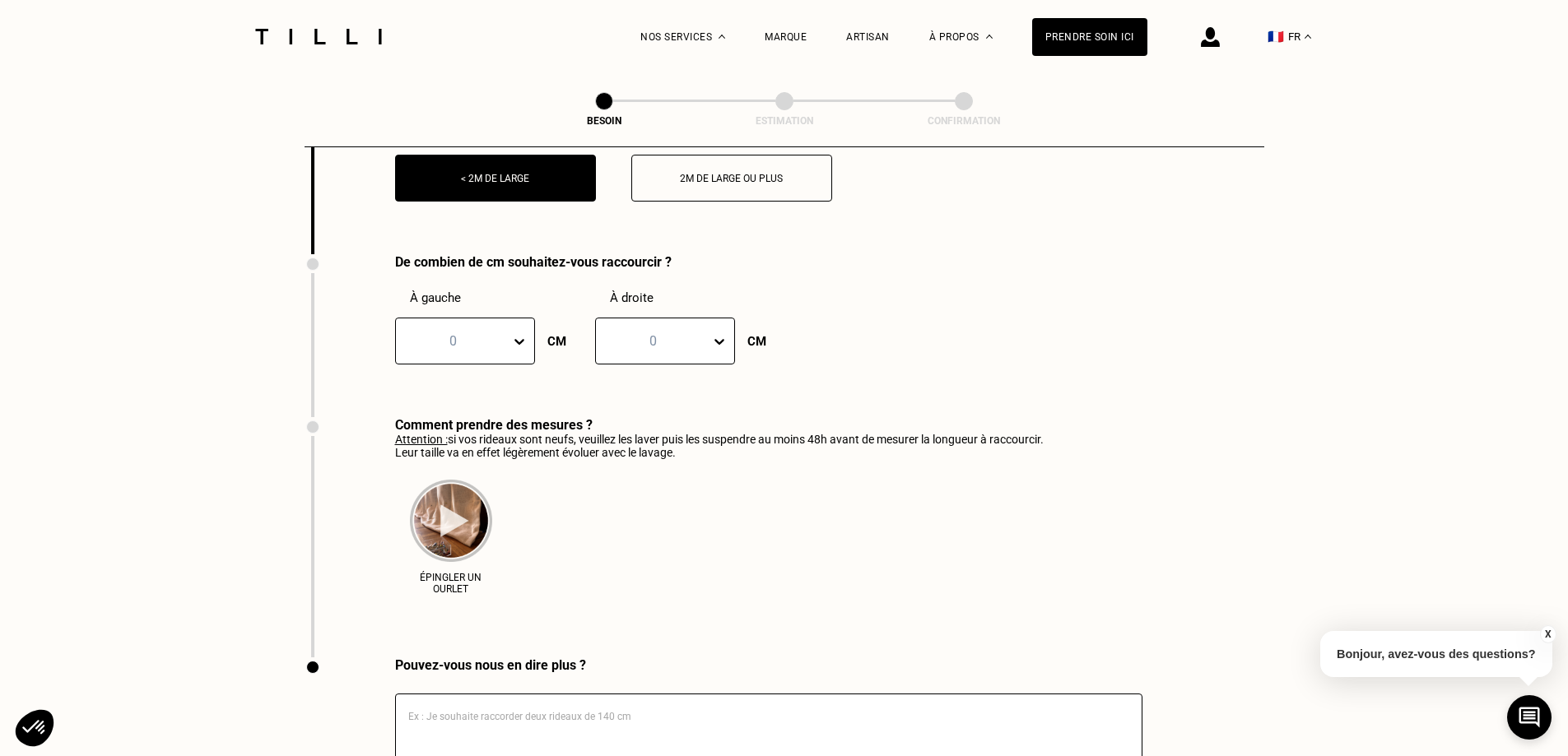
scroll to position [2302, 0]
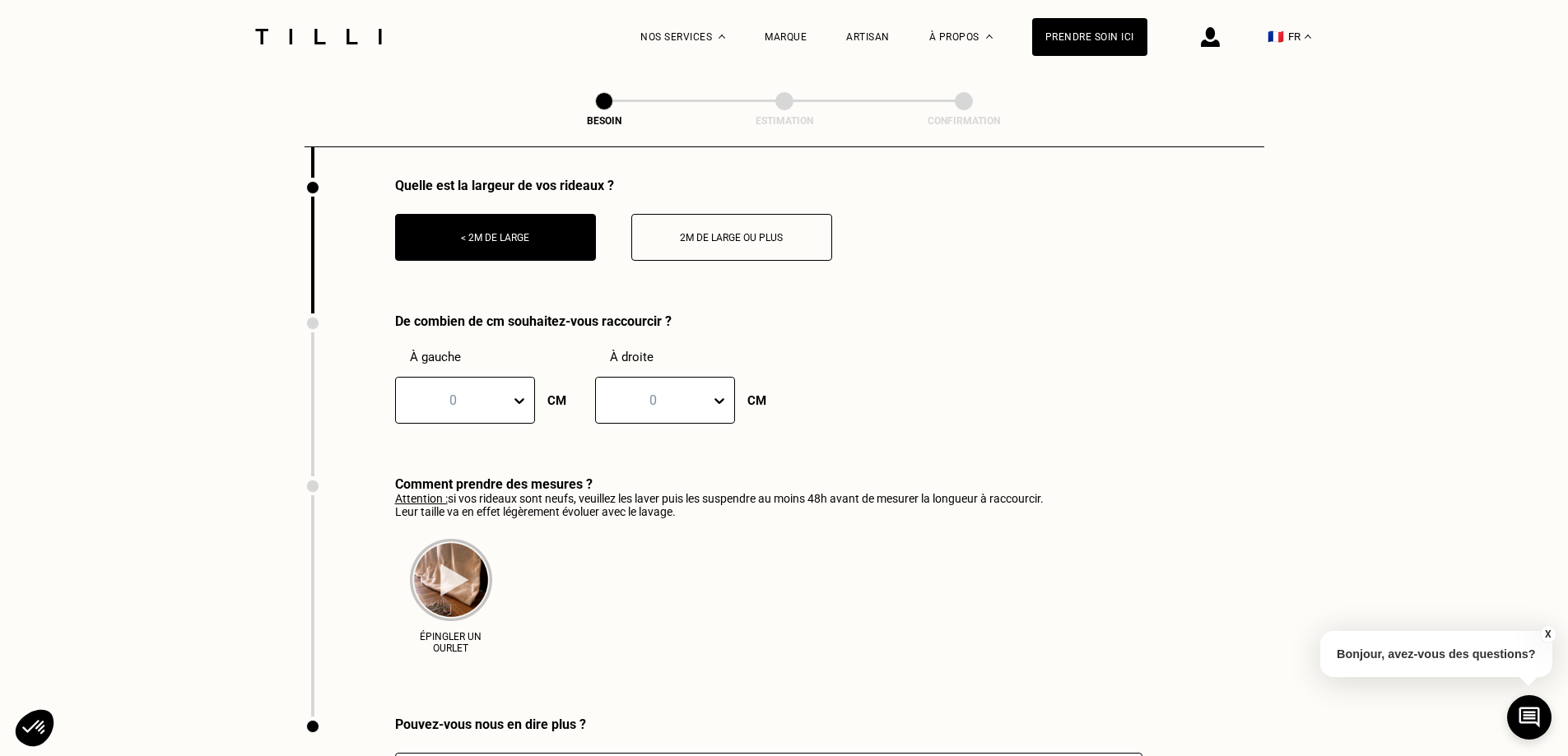
click at [479, 390] on div at bounding box center [453, 399] width 98 height 19
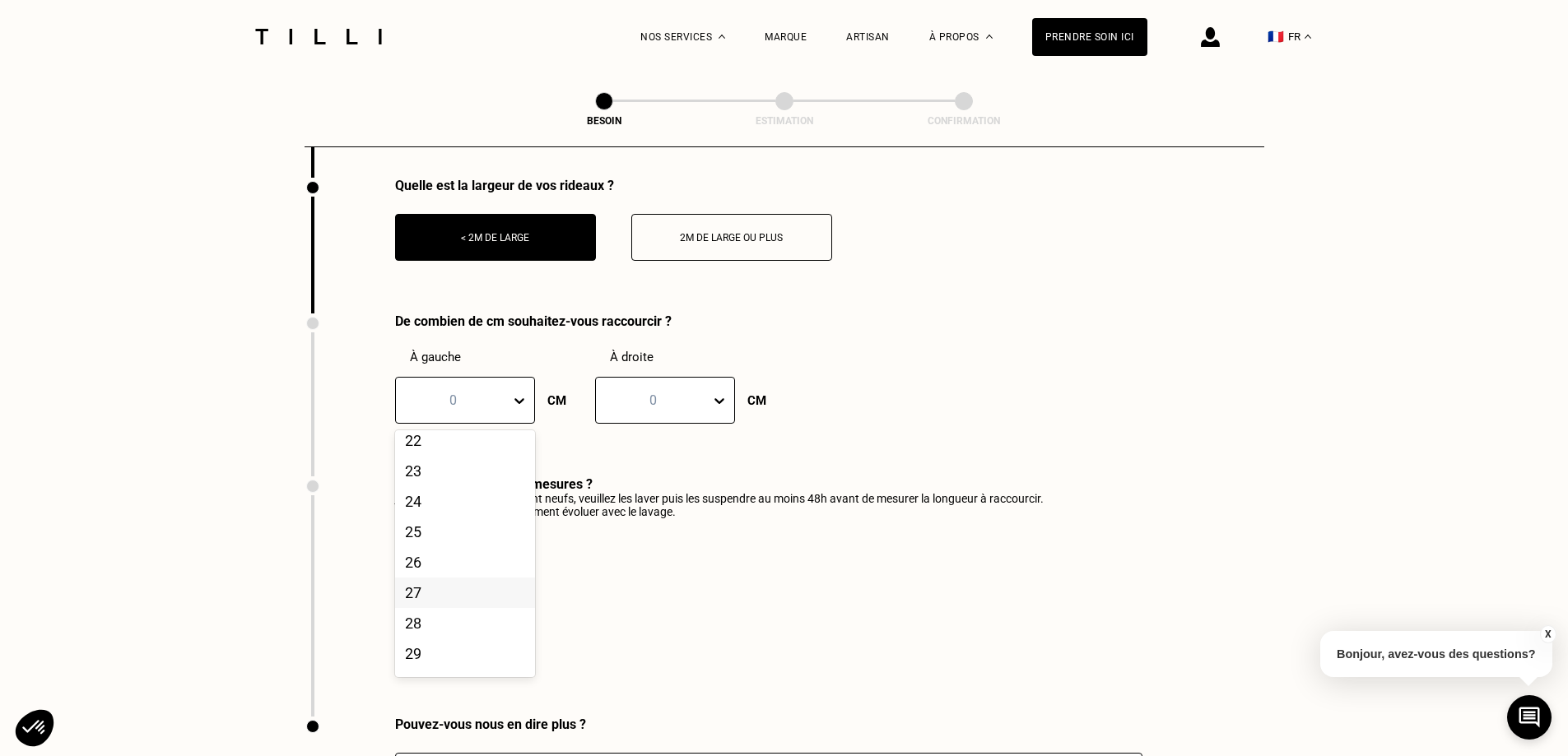
scroll to position [658, 0]
click at [421, 556] on div "25" at bounding box center [465, 552] width 140 height 30
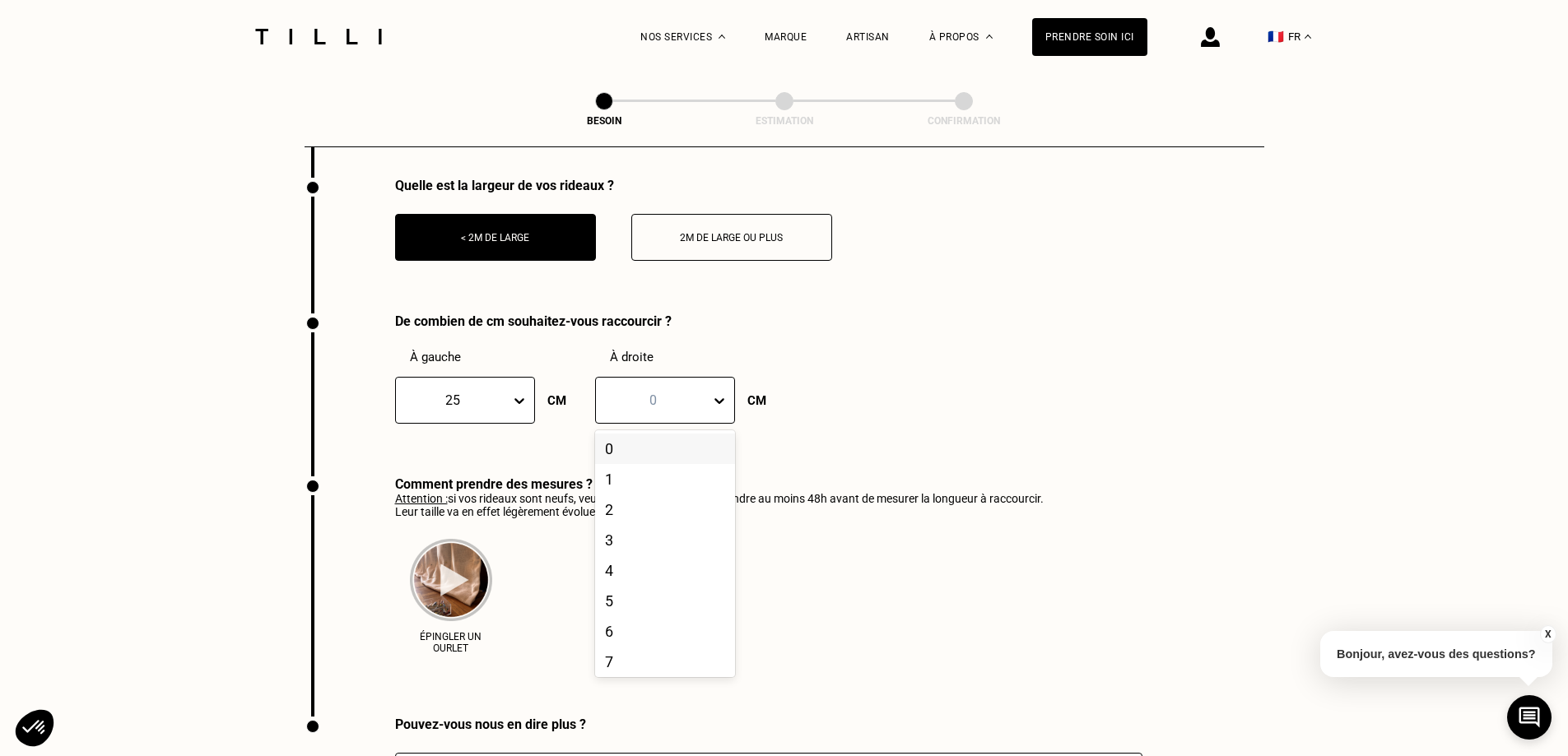
click at [682, 394] on div at bounding box center [653, 399] width 98 height 19
drag, startPoint x: 634, startPoint y: 550, endPoint x: 625, endPoint y: 563, distance: 15.8
click at [633, 549] on div "25" at bounding box center [664, 552] width 140 height 30
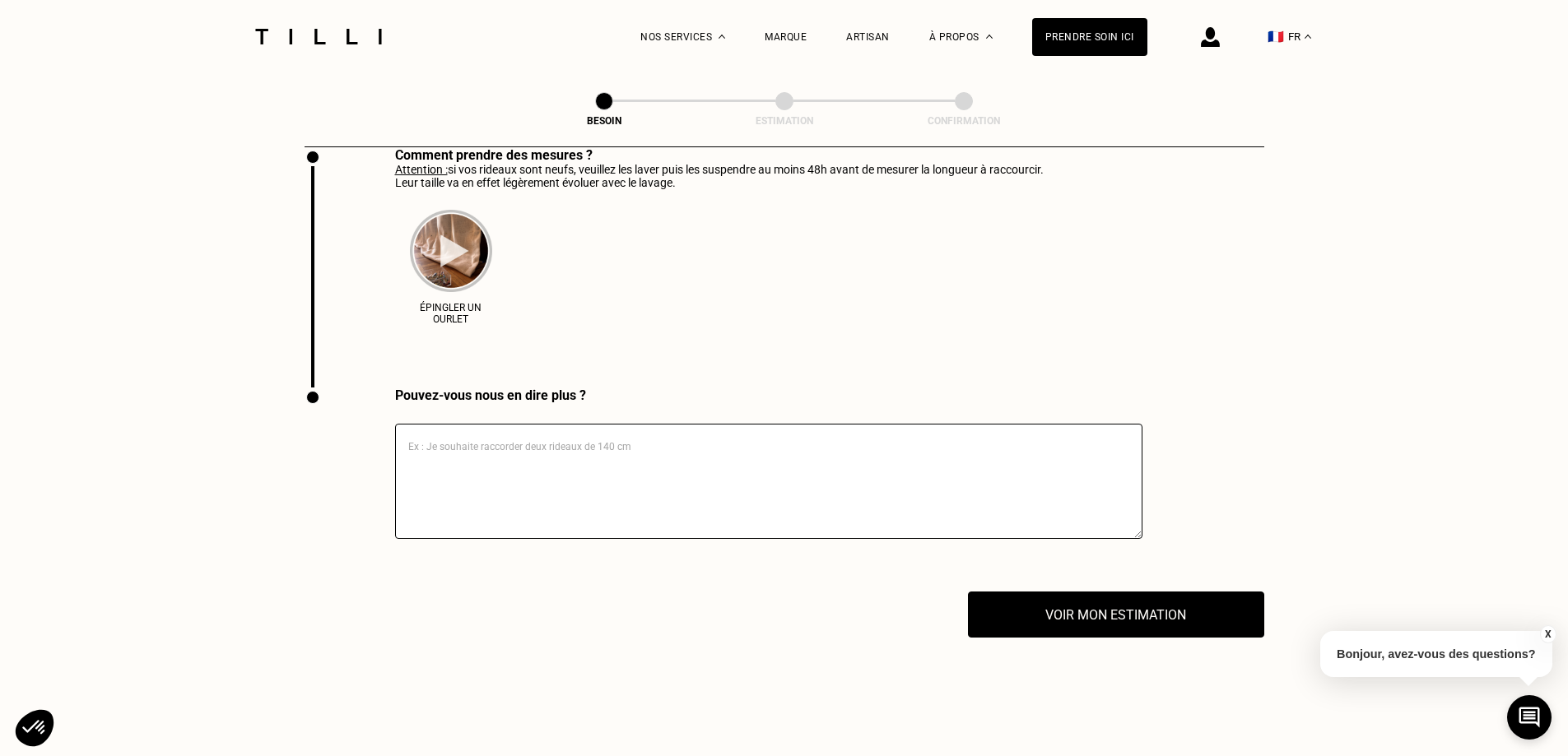
click at [607, 441] on textarea at bounding box center [769, 481] width 747 height 115
click at [1094, 441] on textarea "je ne souhaite pas toucher à la largeur mais à la longueur; le rideau BONSOIRS …" at bounding box center [769, 481] width 747 height 115
drag, startPoint x: 1101, startPoint y: 441, endPoint x: 1154, endPoint y: 466, distance: 58.6
click at [1101, 441] on textarea "je ne souhaite pas toucher à la largeur mais à la longueur; le rideau BONSOIRS …" at bounding box center [769, 481] width 747 height 115
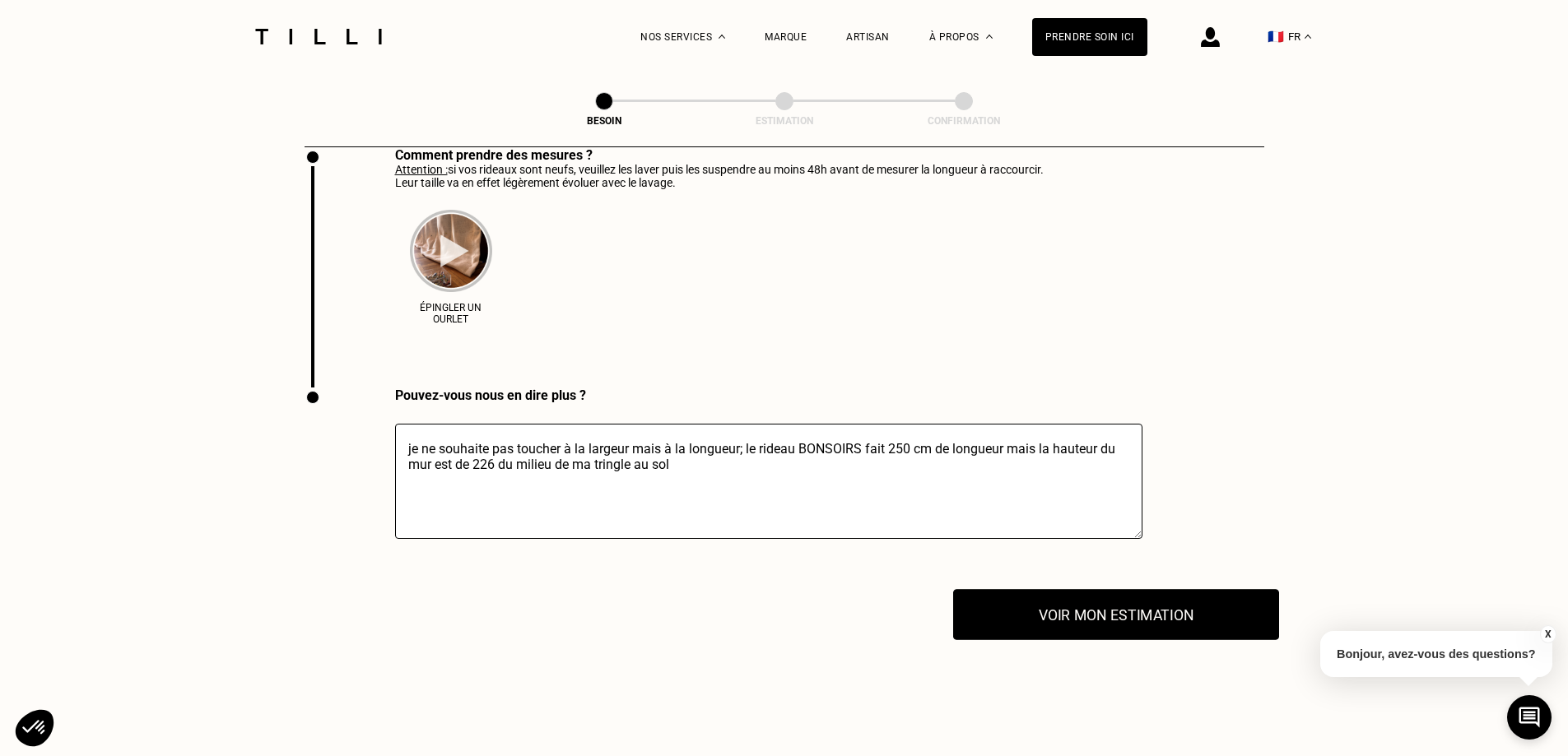
type textarea "je ne souhaite pas toucher à la largeur mais à la longueur; le rideau BONSOIRS …"
click at [1185, 607] on button "Voir mon estimation" at bounding box center [1115, 614] width 326 height 51
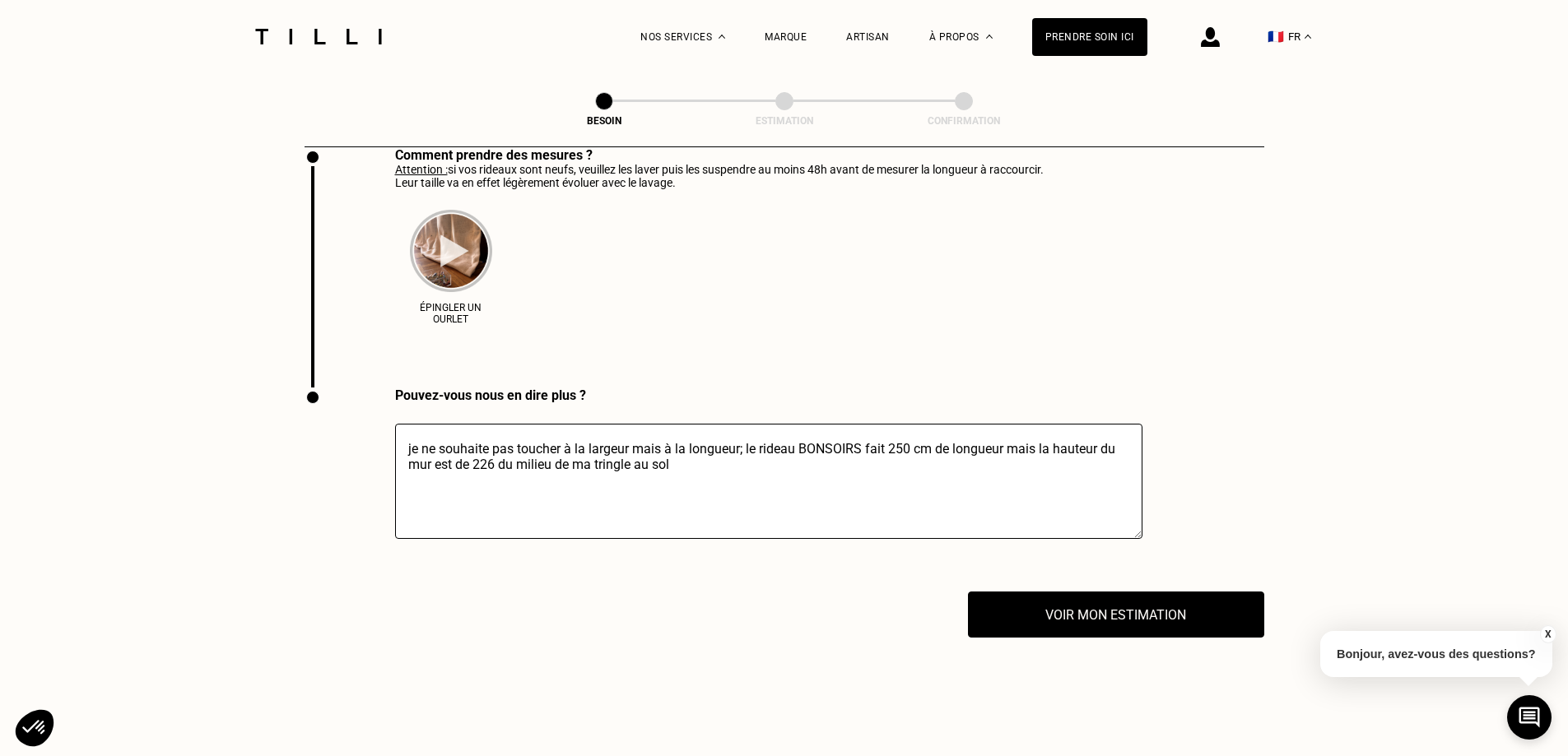
scroll to position [2302, 0]
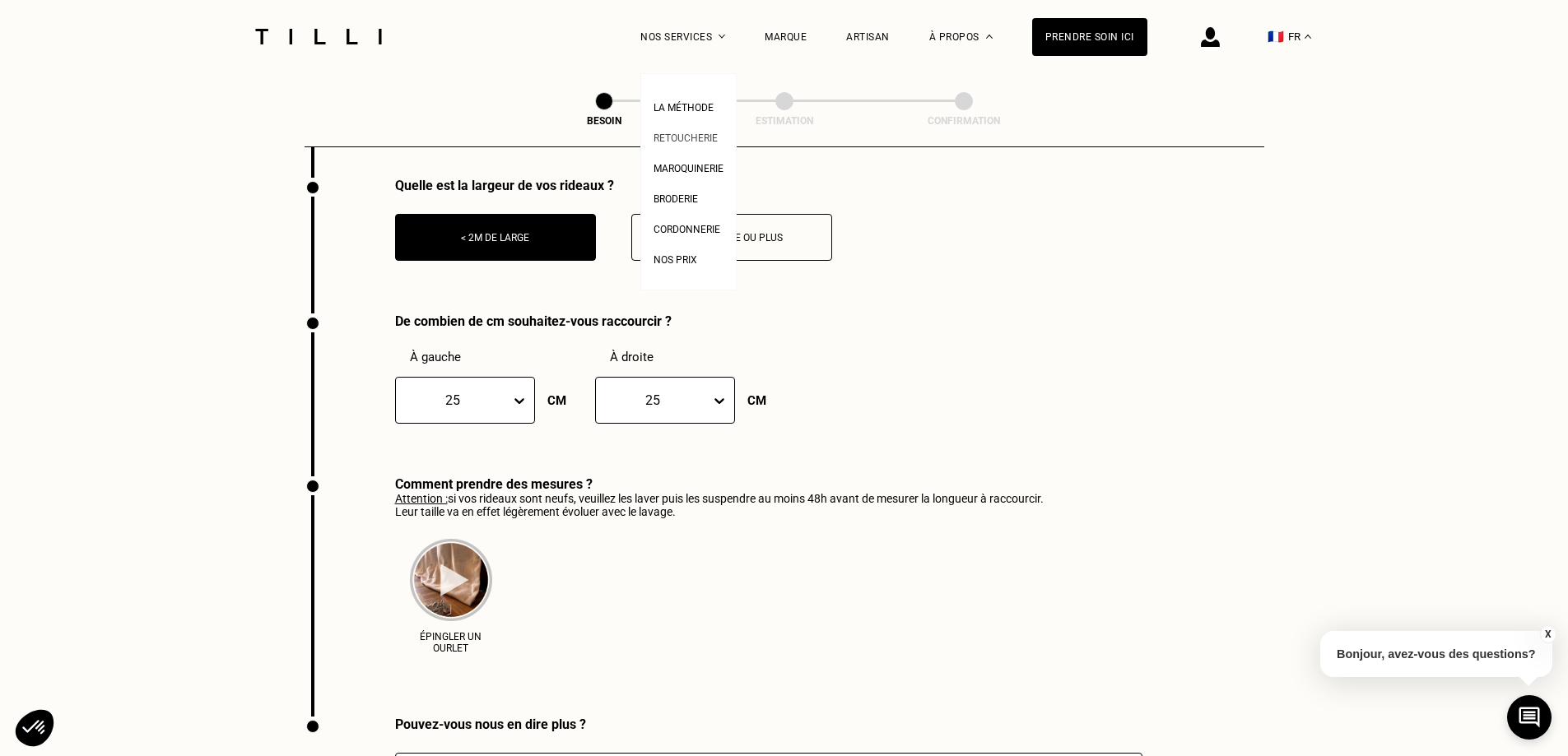
click at [710, 139] on span "Retoucherie" at bounding box center [686, 138] width 64 height 12
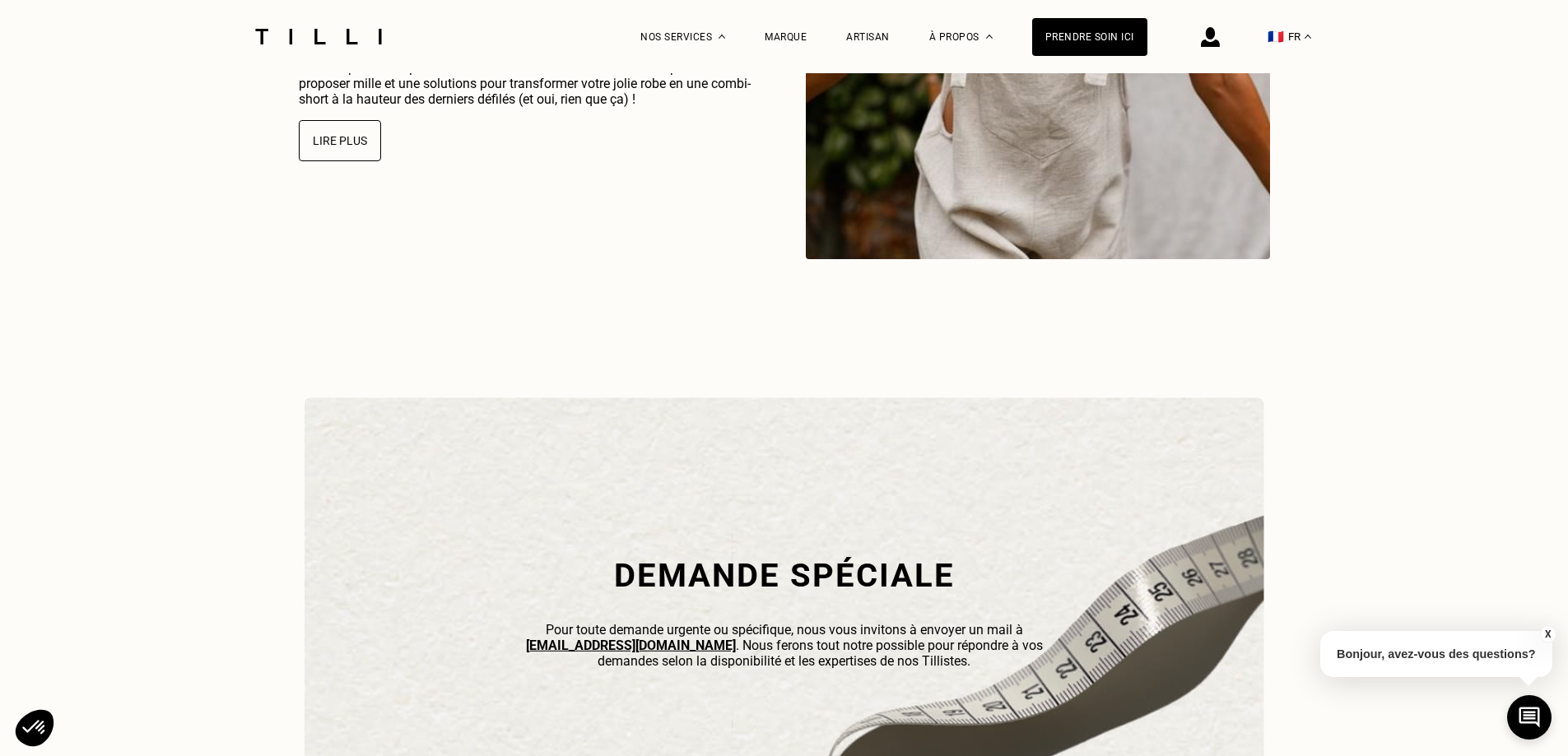
scroll to position [4935, 0]
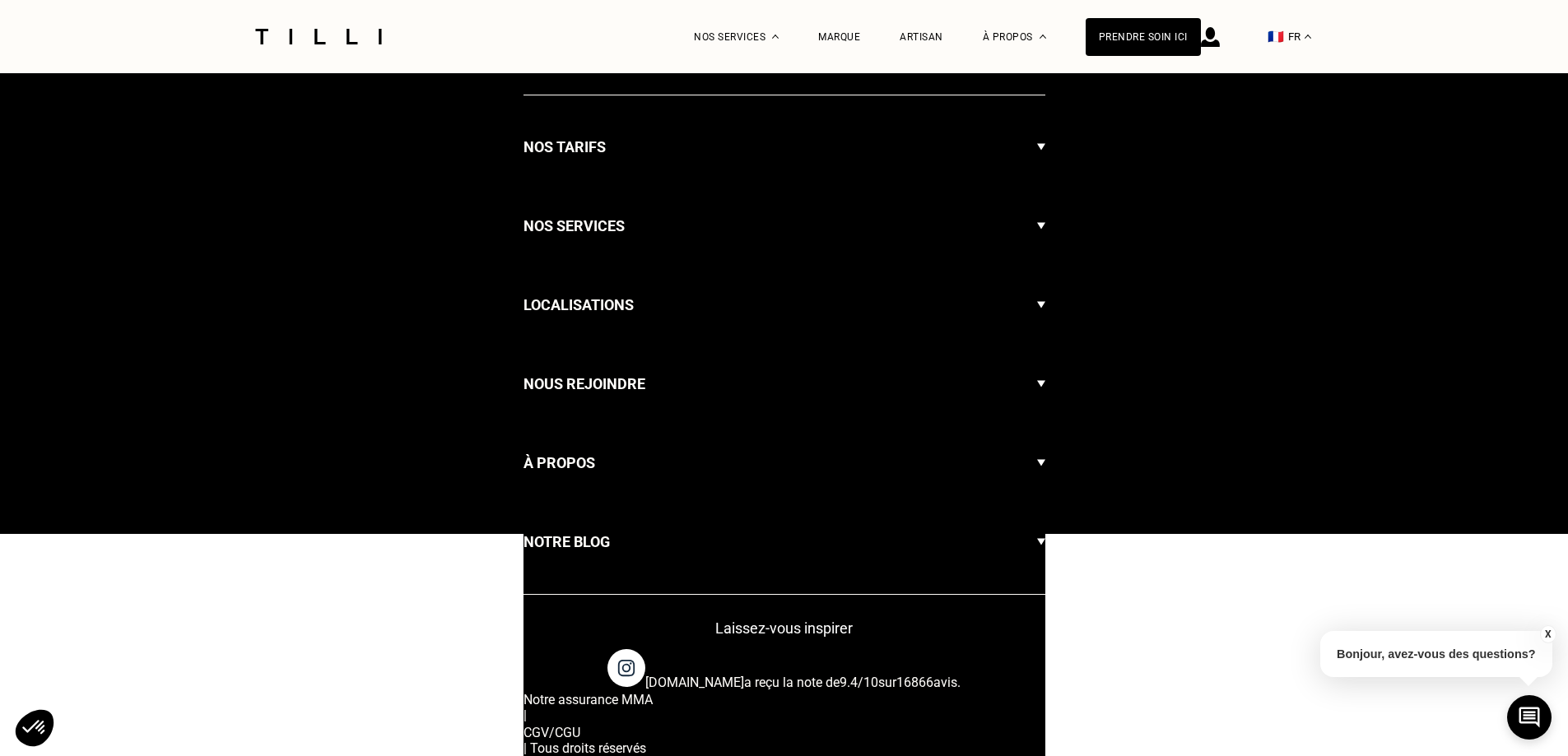
scroll to position [910, 0]
